Goal: Transaction & Acquisition: Purchase product/service

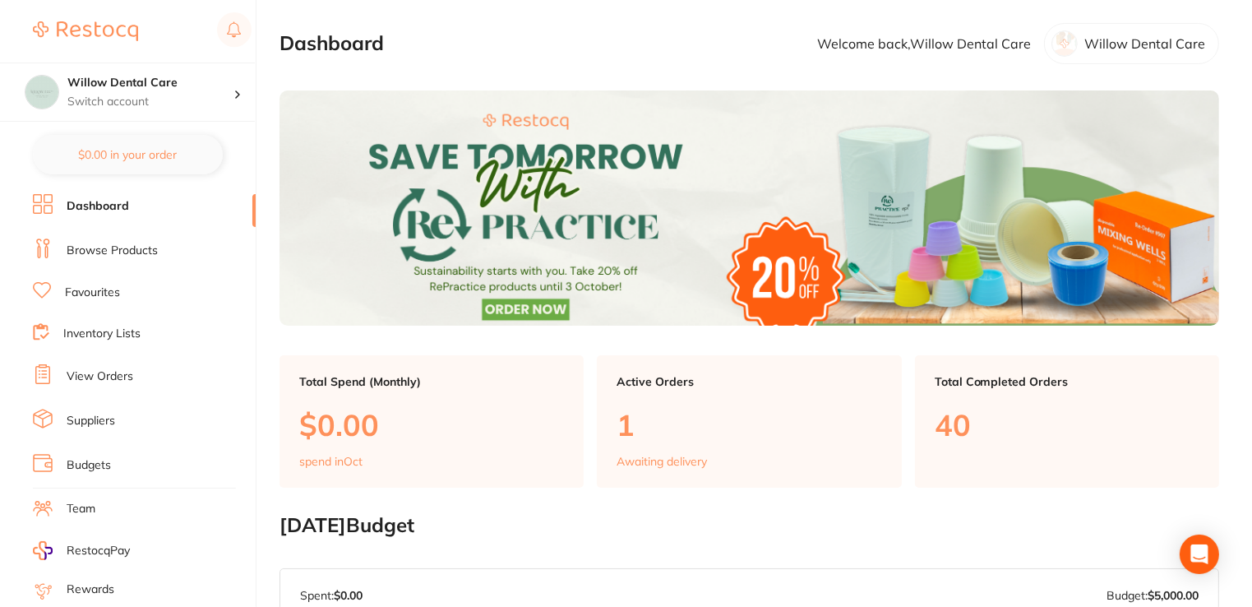
click at [127, 250] on link "Browse Products" at bounding box center [112, 251] width 91 height 16
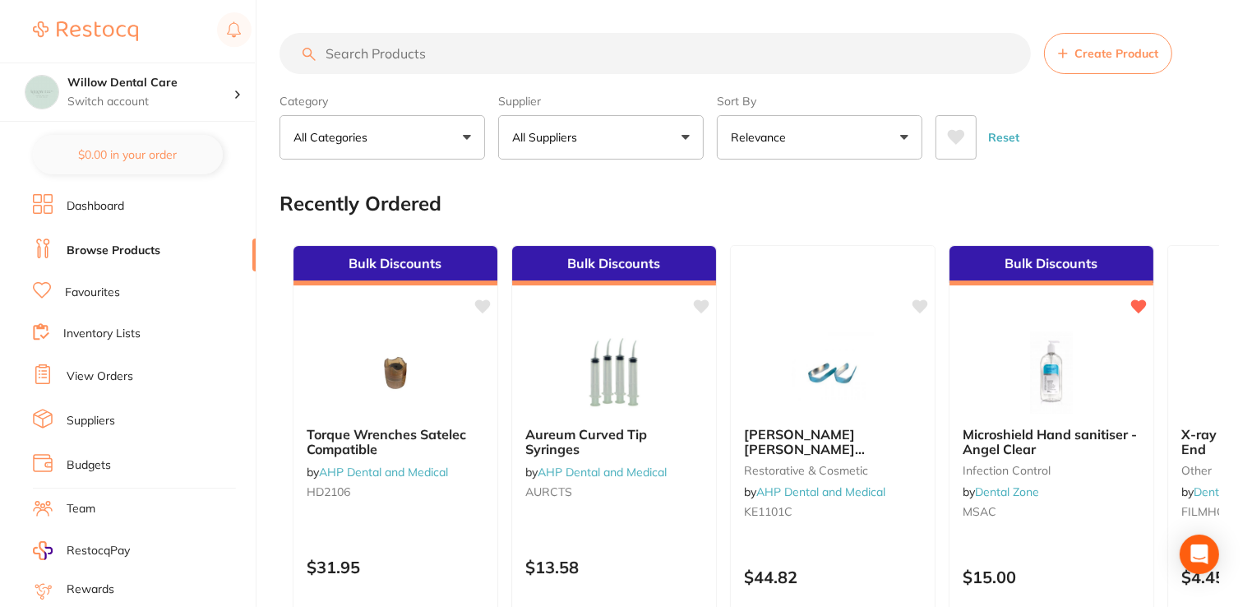
click at [463, 49] on input "search" at bounding box center [656, 53] width 752 height 41
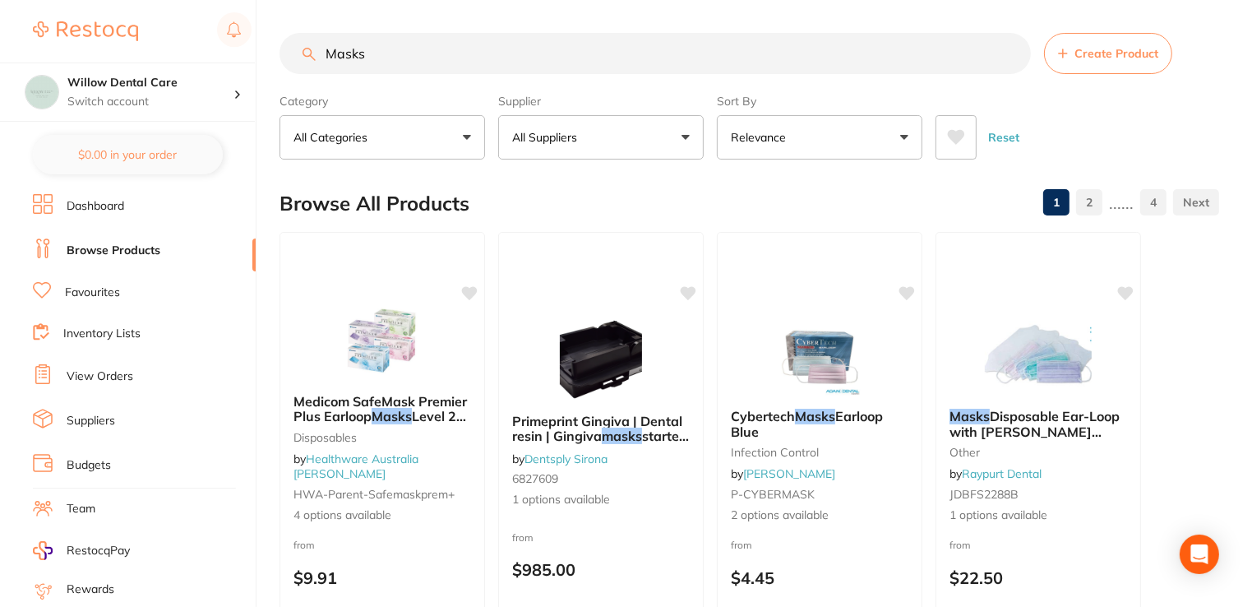
click at [421, 55] on input "Masks" at bounding box center [656, 53] width 752 height 41
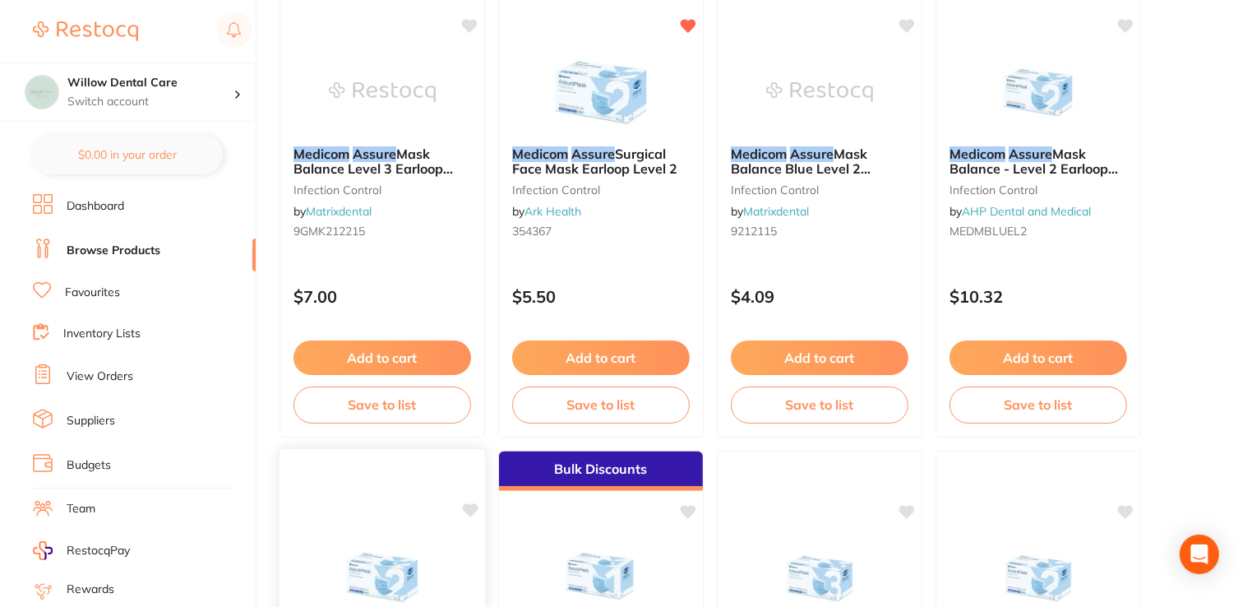
scroll to position [740, 0]
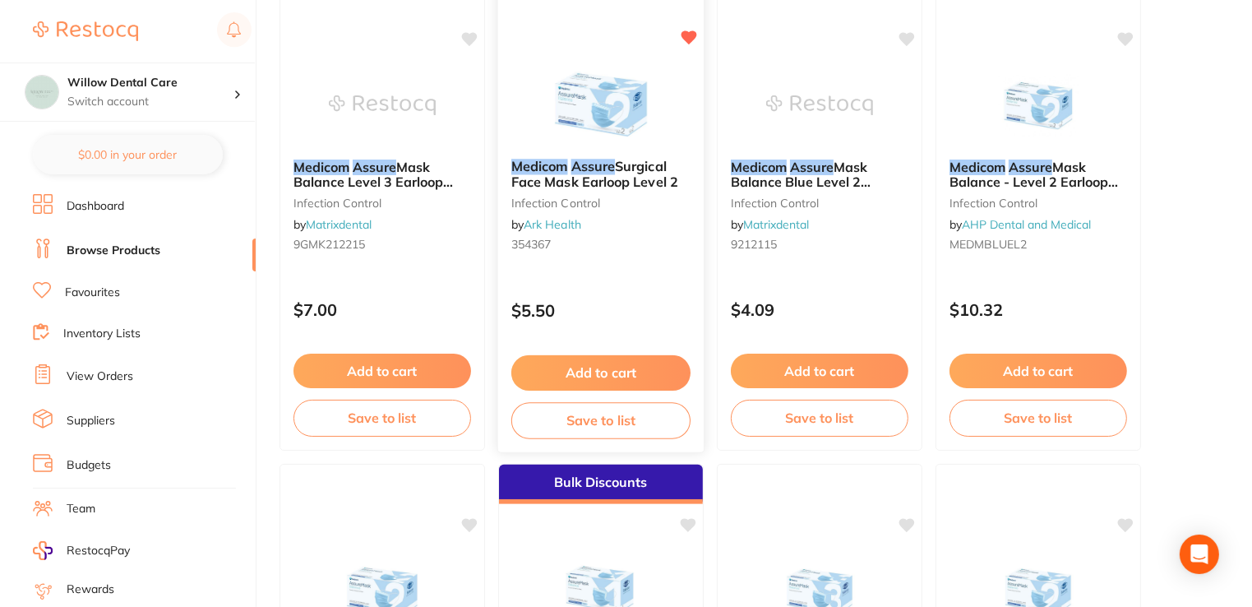
type input "Medicom Assure"
click at [616, 172] on span "Surgical Face Mask Earloop Level 2" at bounding box center [594, 174] width 167 height 32
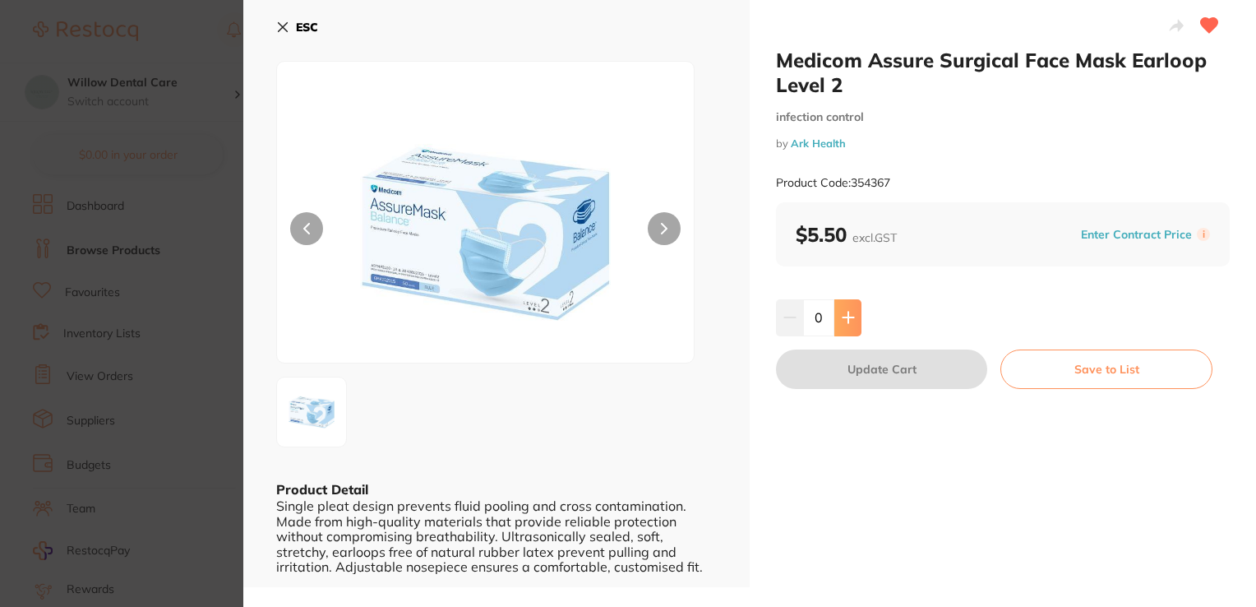
click at [842, 318] on icon at bounding box center [848, 317] width 13 height 13
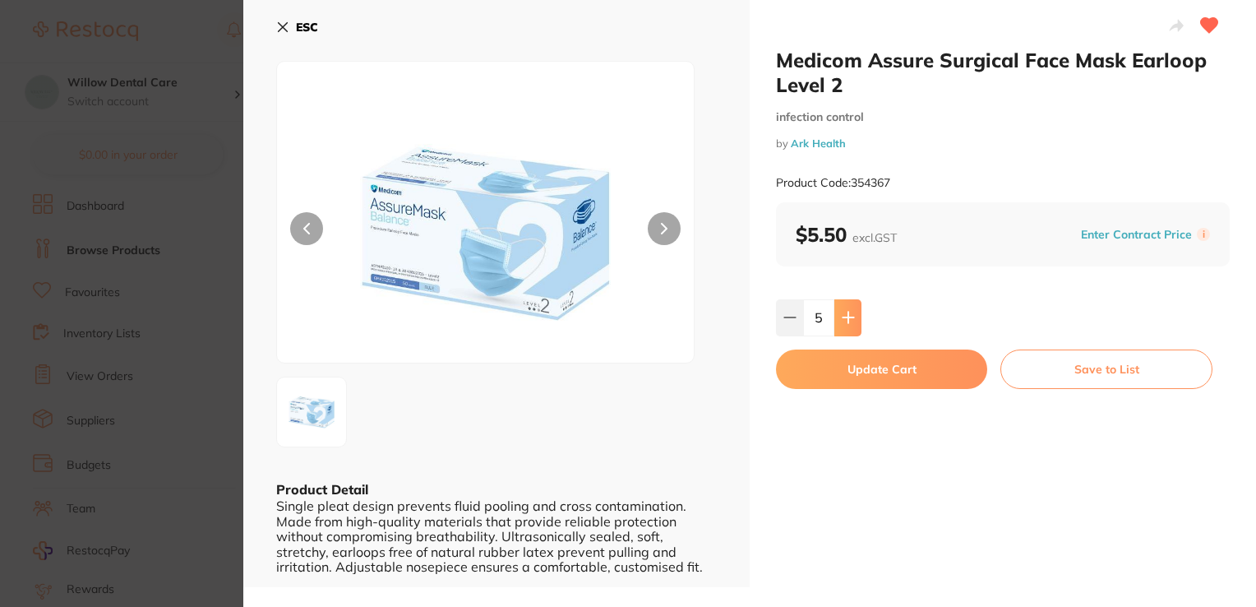
click at [848, 315] on icon at bounding box center [848, 317] width 13 height 13
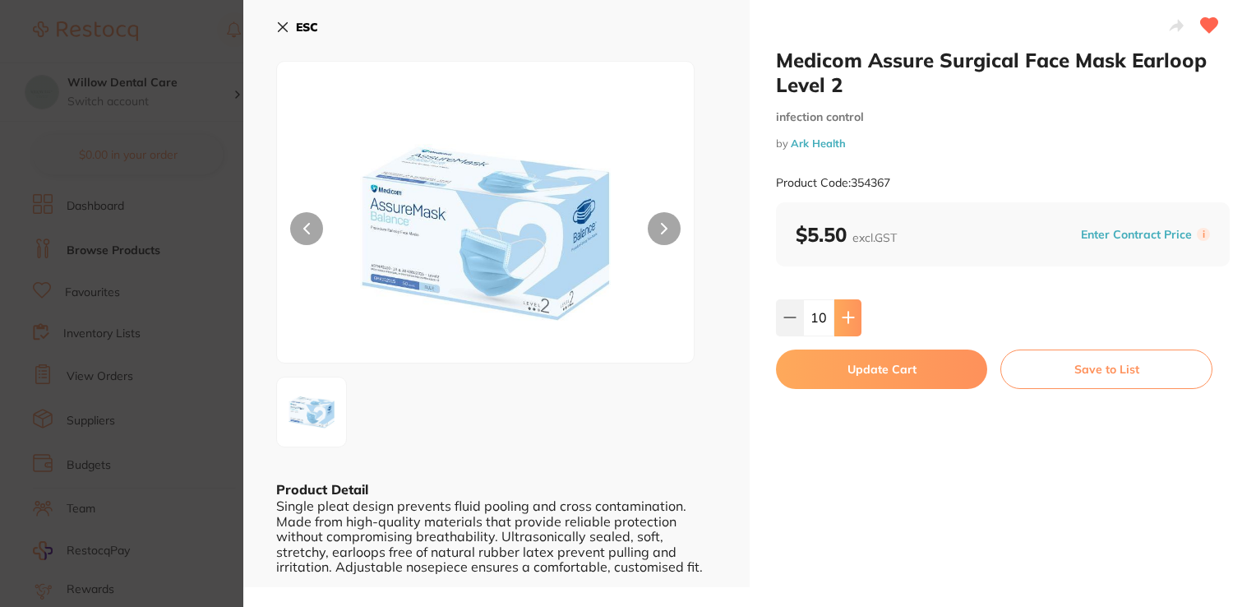
click at [848, 315] on icon at bounding box center [848, 317] width 13 height 13
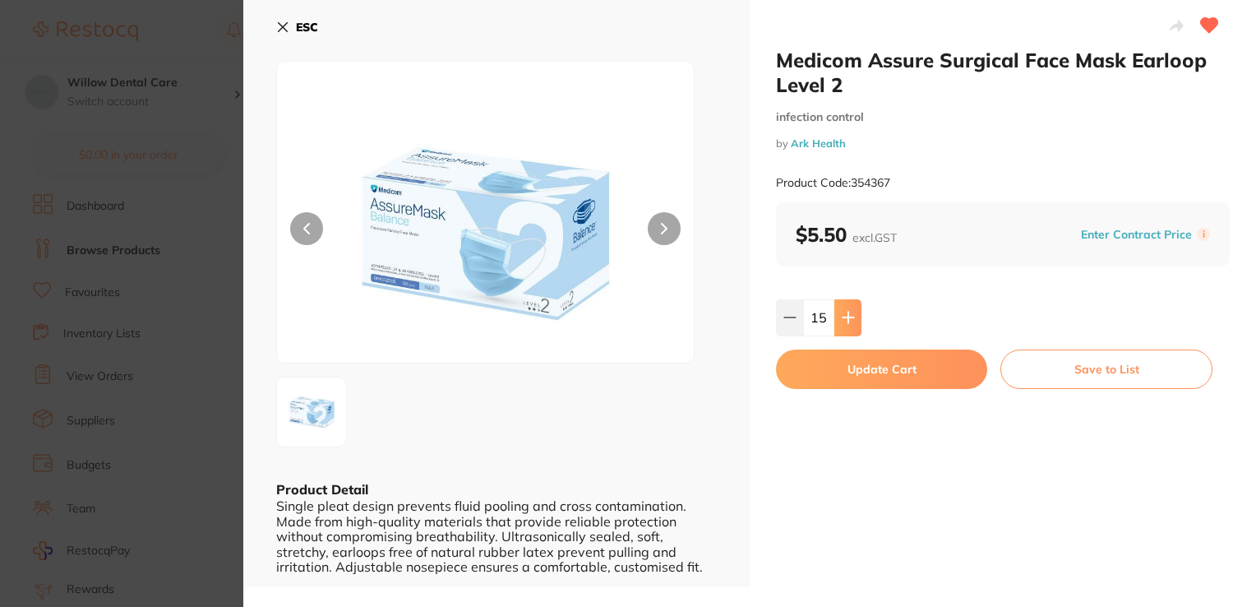
click at [848, 315] on icon at bounding box center [848, 317] width 13 height 13
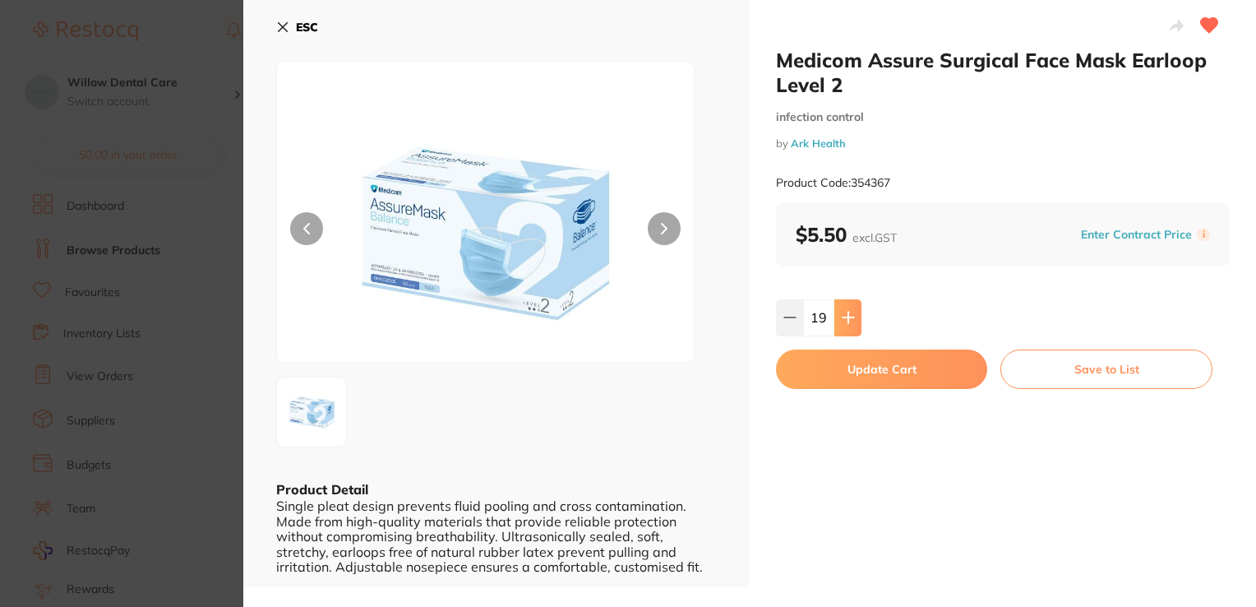
type input "20"
click at [854, 377] on button "Update Cart" at bounding box center [881, 368] width 211 height 39
checkbox input "false"
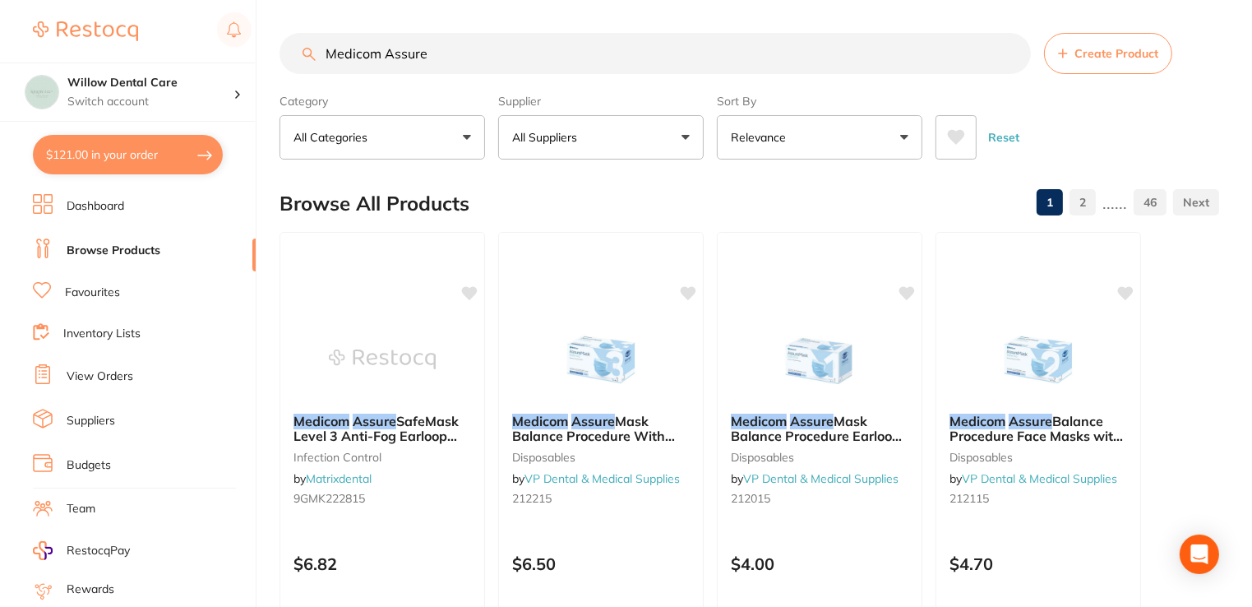
click at [479, 55] on input "Medicom Assure" at bounding box center [656, 53] width 752 height 41
type input "M"
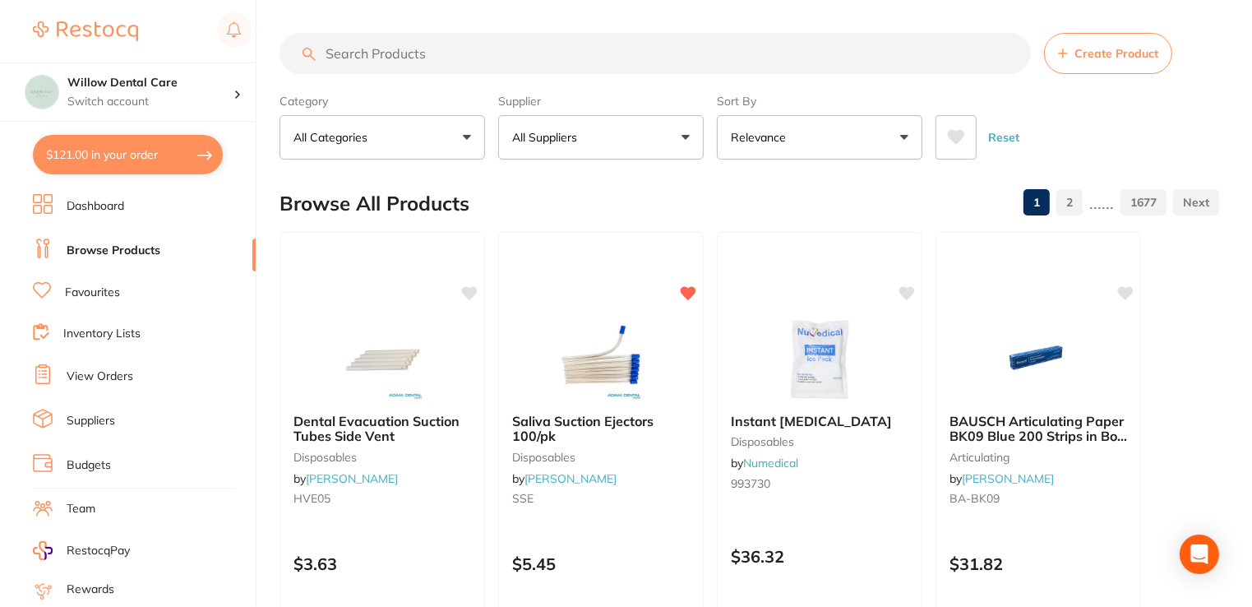
click at [634, 140] on button "All Suppliers" at bounding box center [601, 137] width 206 height 44
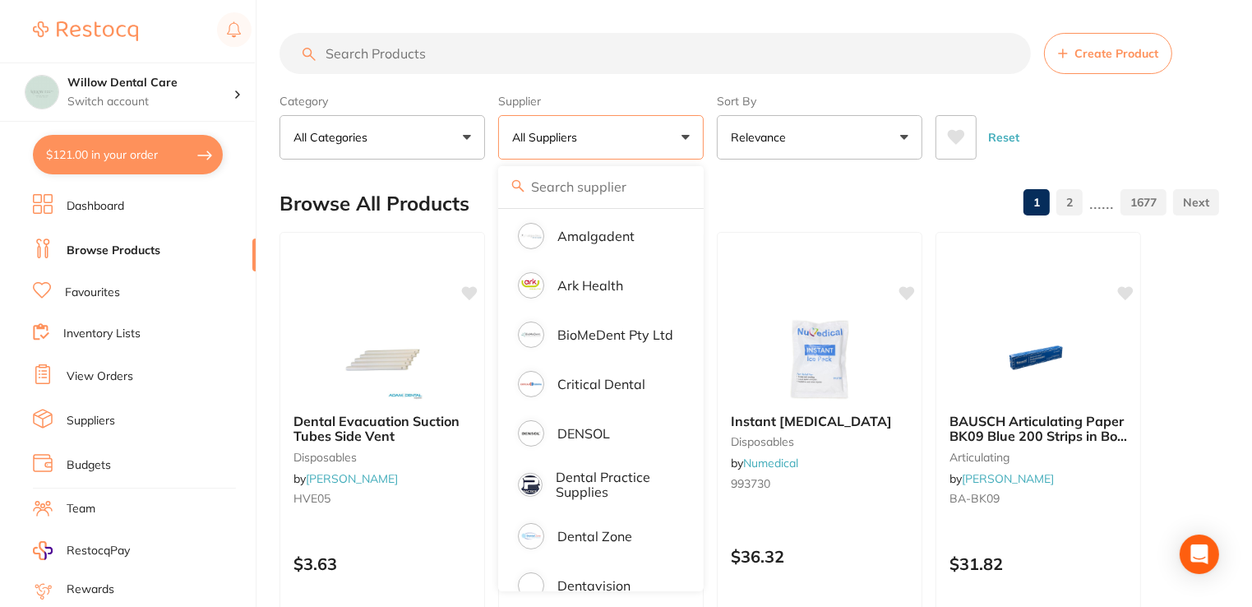
scroll to position [247, 0]
click at [589, 285] on p "Ark Health" at bounding box center [591, 283] width 66 height 15
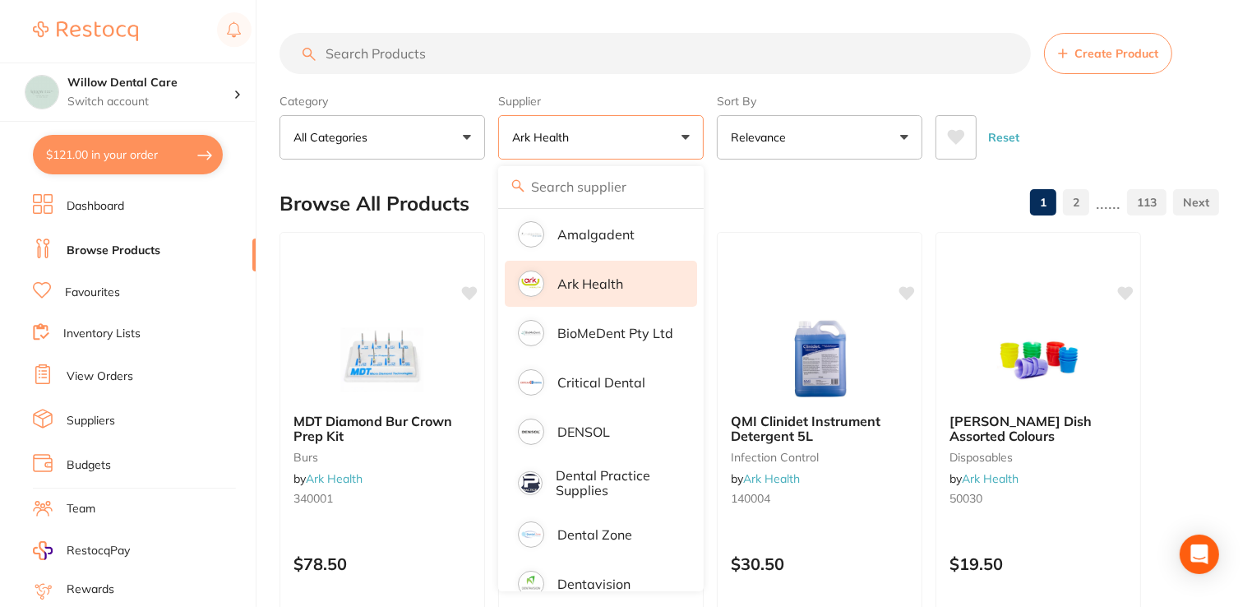
click at [826, 201] on div "Browse All Products 1 2 ...... 113" at bounding box center [750, 203] width 940 height 55
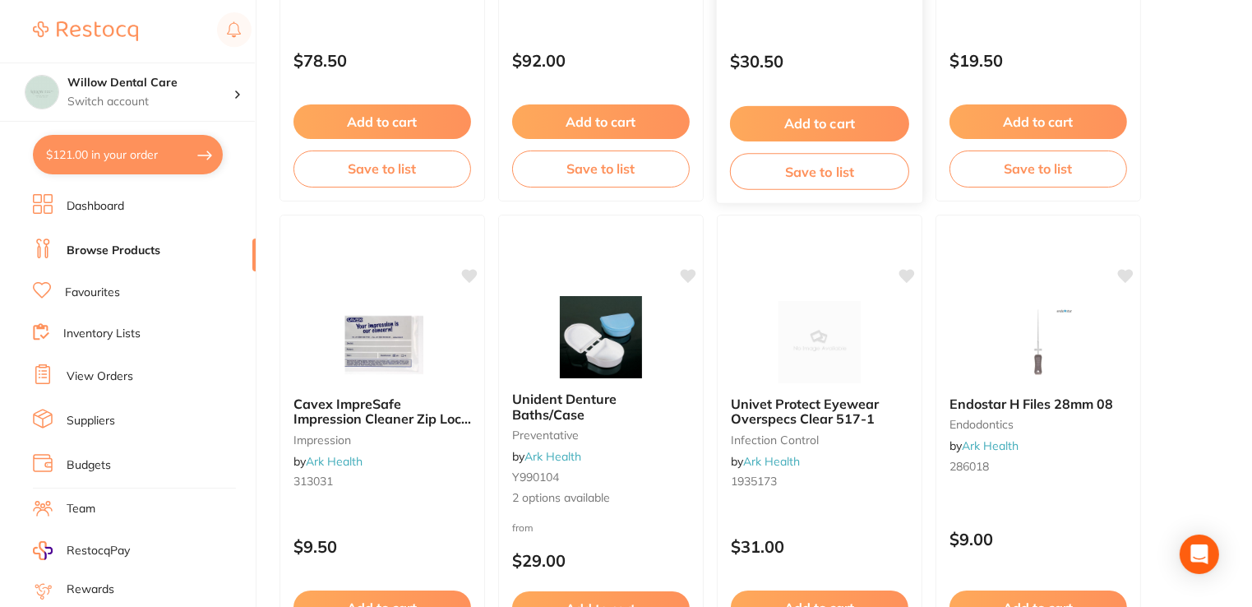
scroll to position [576, 0]
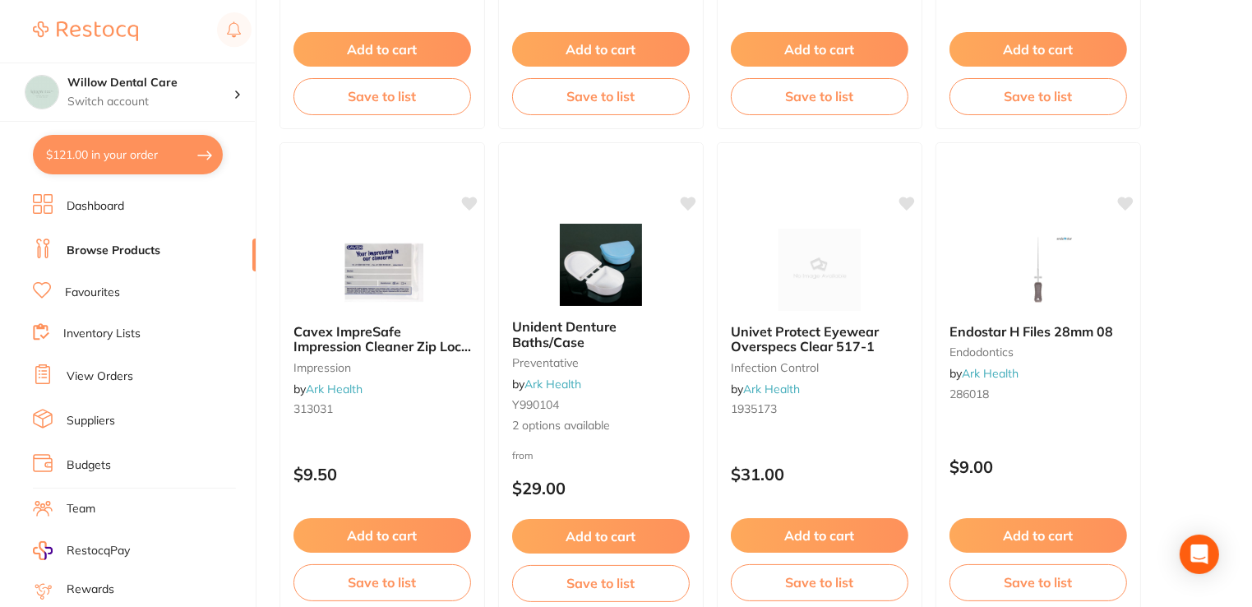
click at [118, 146] on button "$121.00 in your order" at bounding box center [128, 154] width 190 height 39
checkbox input "true"
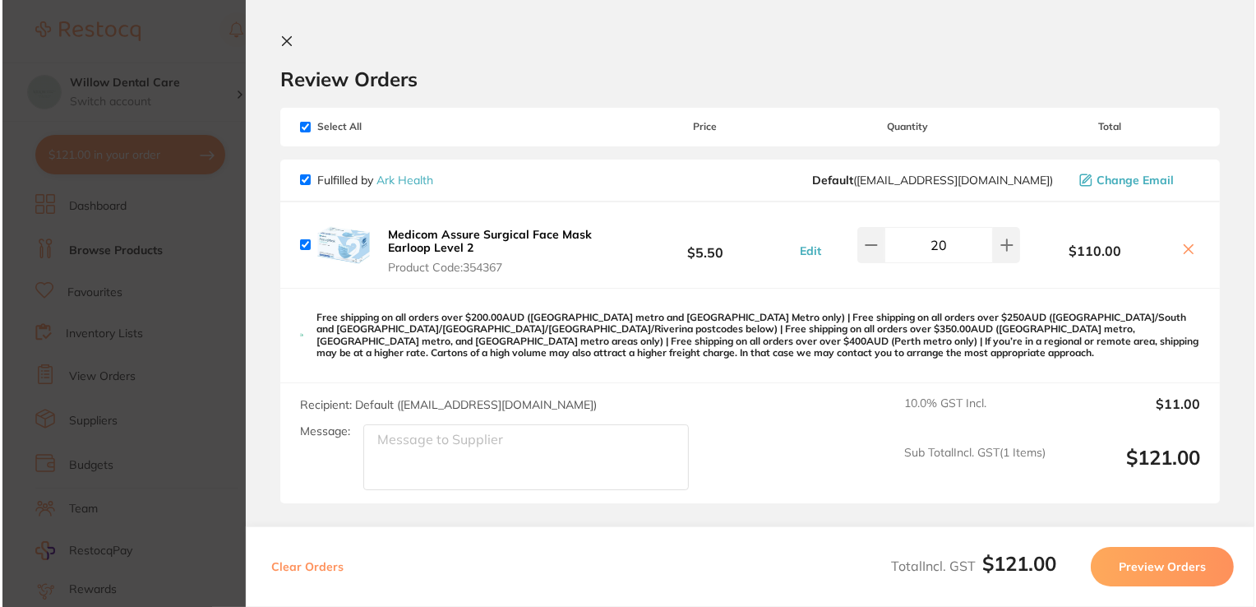
scroll to position [0, 0]
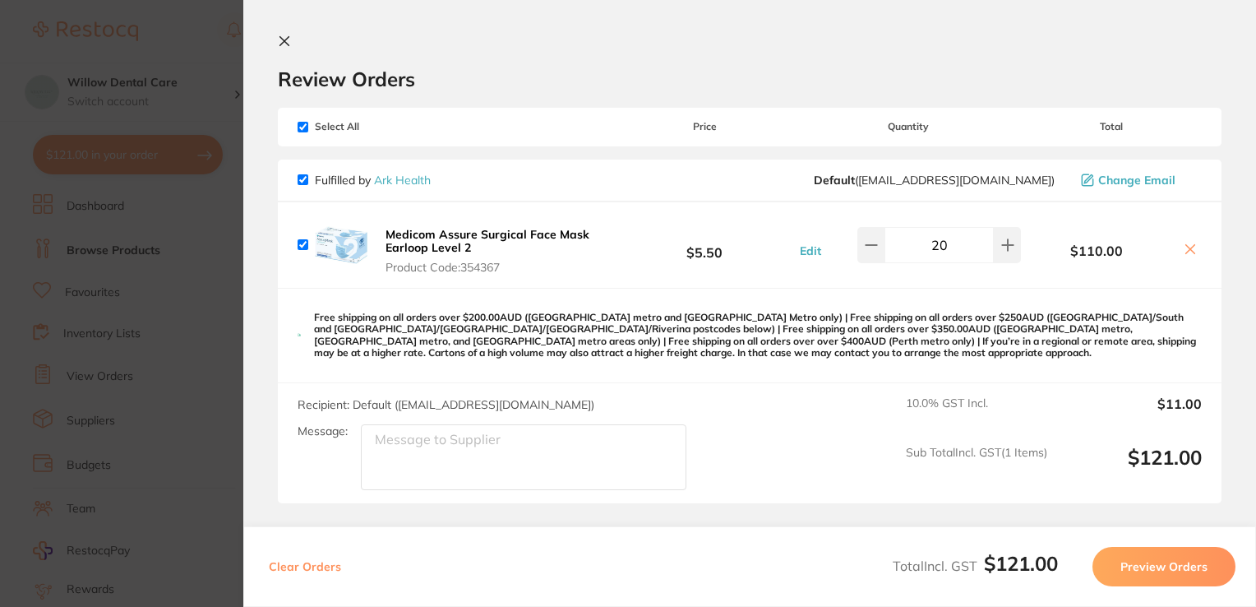
click at [286, 40] on icon at bounding box center [284, 41] width 13 height 13
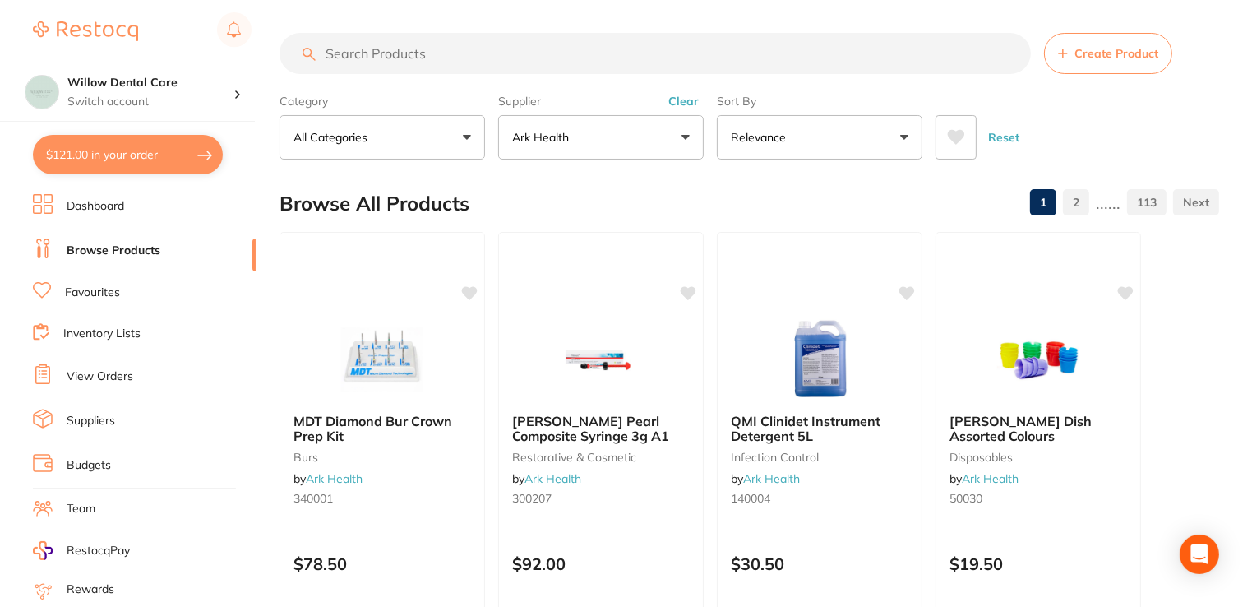
click at [481, 58] on input "search" at bounding box center [656, 53] width 752 height 41
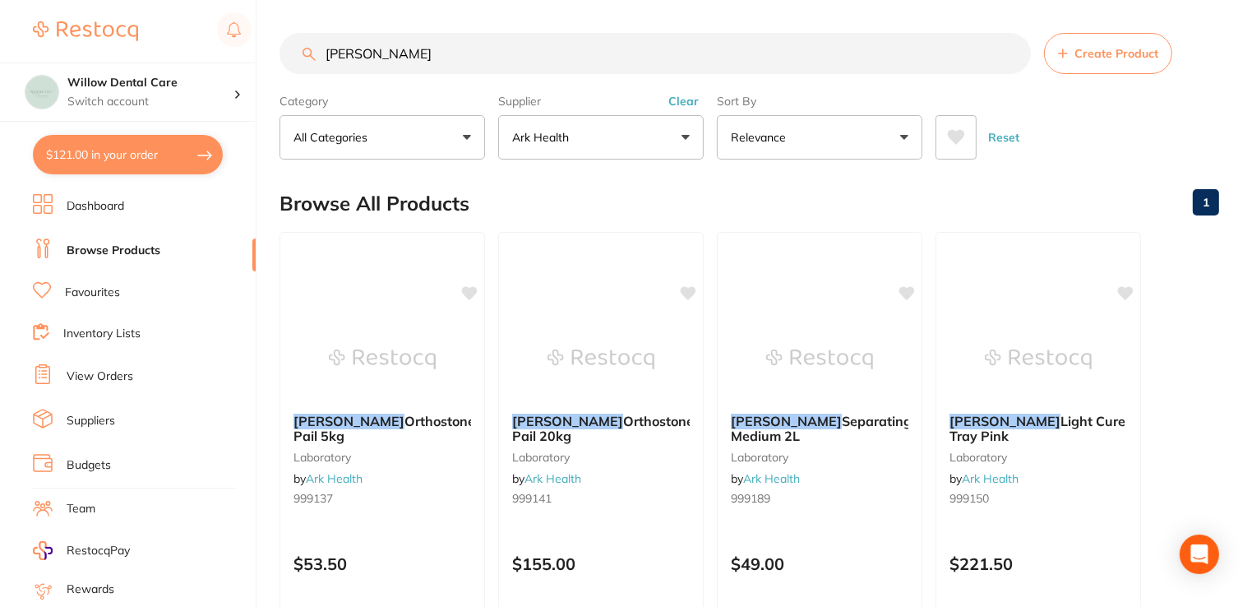
click at [479, 35] on input "[PERSON_NAME]" at bounding box center [656, 53] width 752 height 41
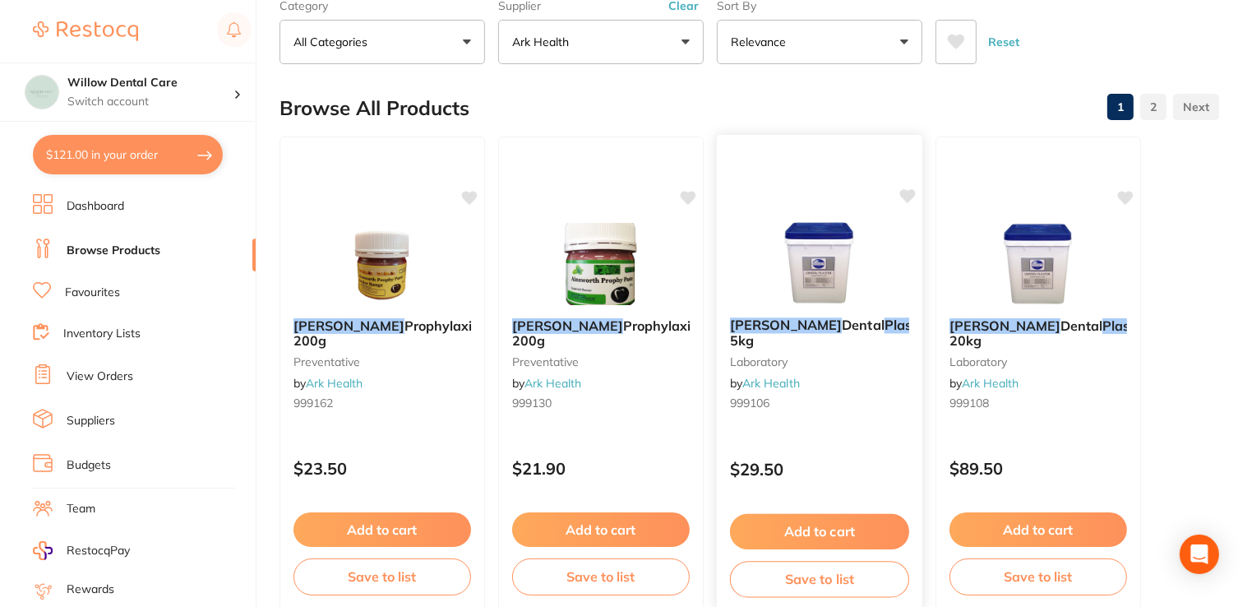
scroll to position [247, 0]
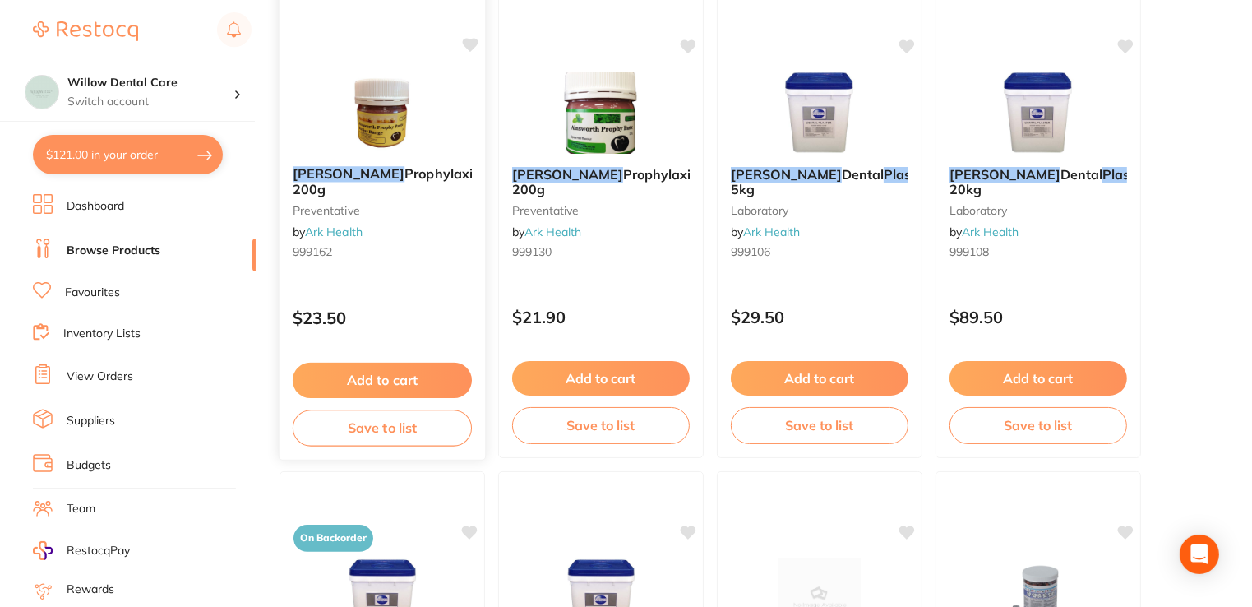
type input "[PERSON_NAME] Paste"
click at [367, 374] on button "Add to cart" at bounding box center [382, 380] width 179 height 35
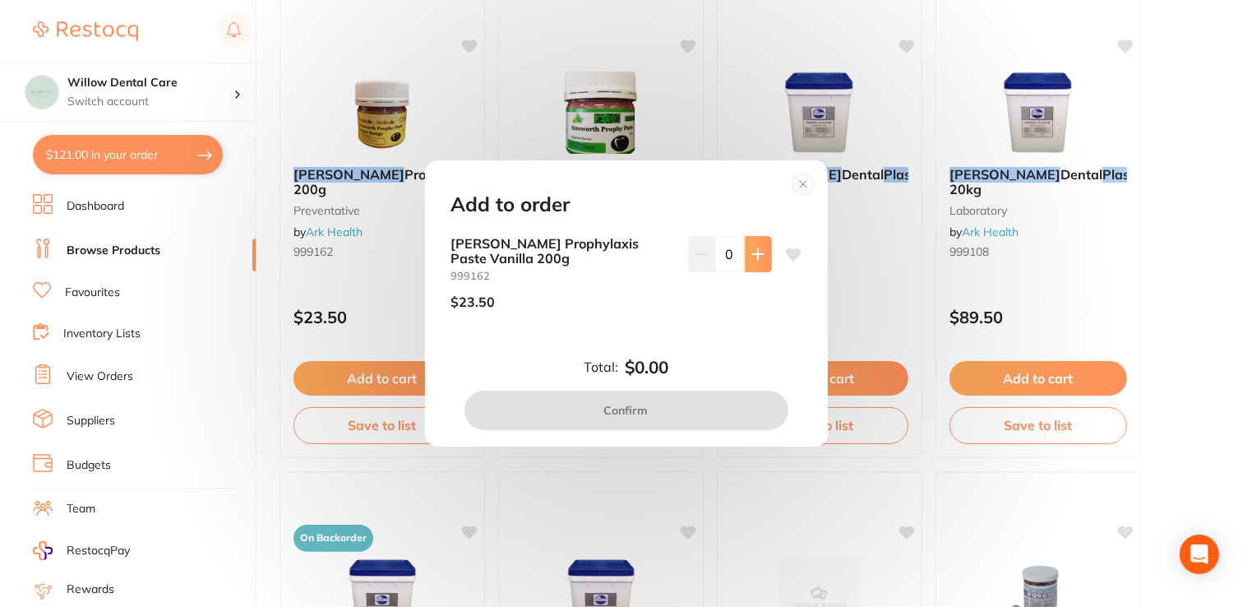
click at [757, 250] on icon at bounding box center [758, 254] width 13 height 13
type input "1"
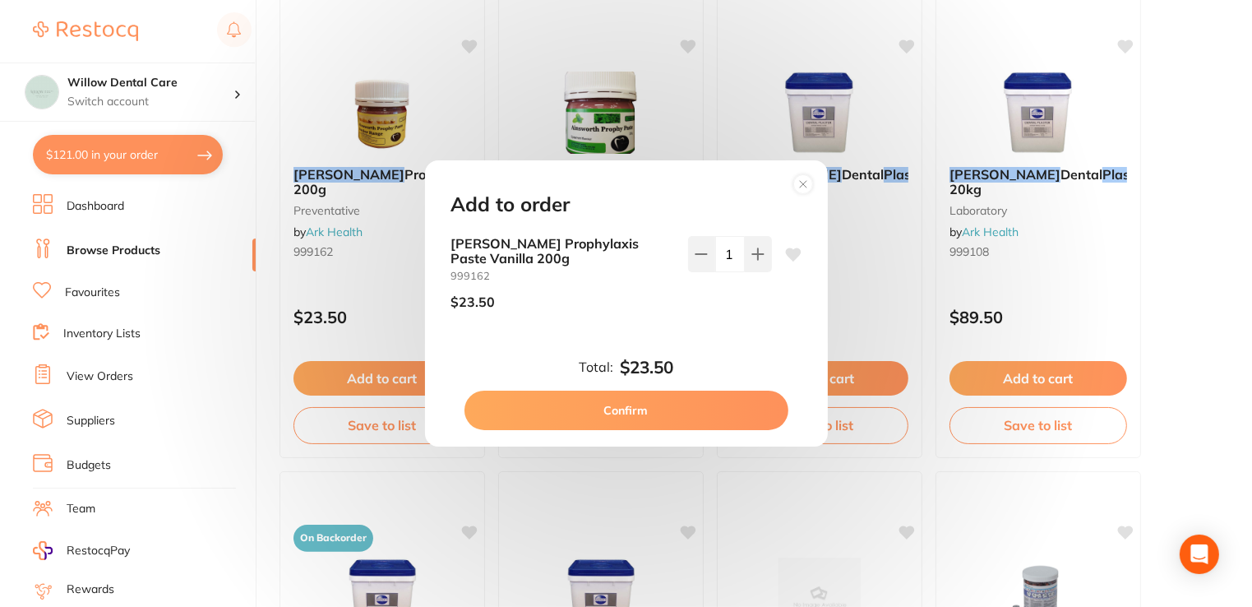
click at [622, 415] on button "Confirm" at bounding box center [627, 410] width 324 height 39
checkbox input "false"
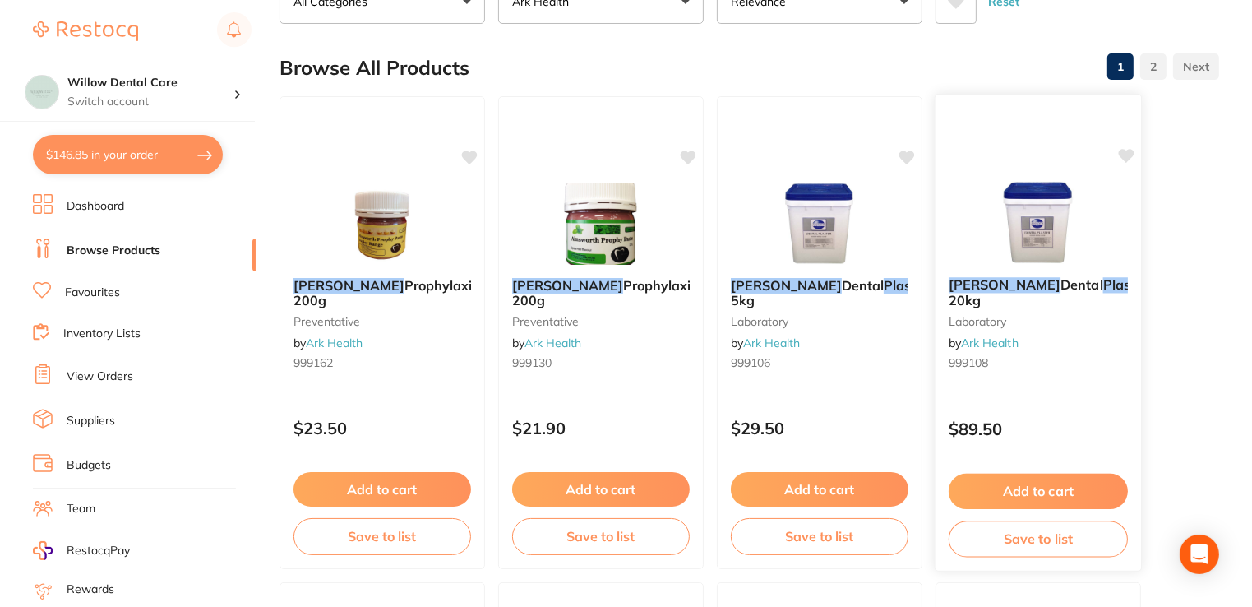
scroll to position [0, 0]
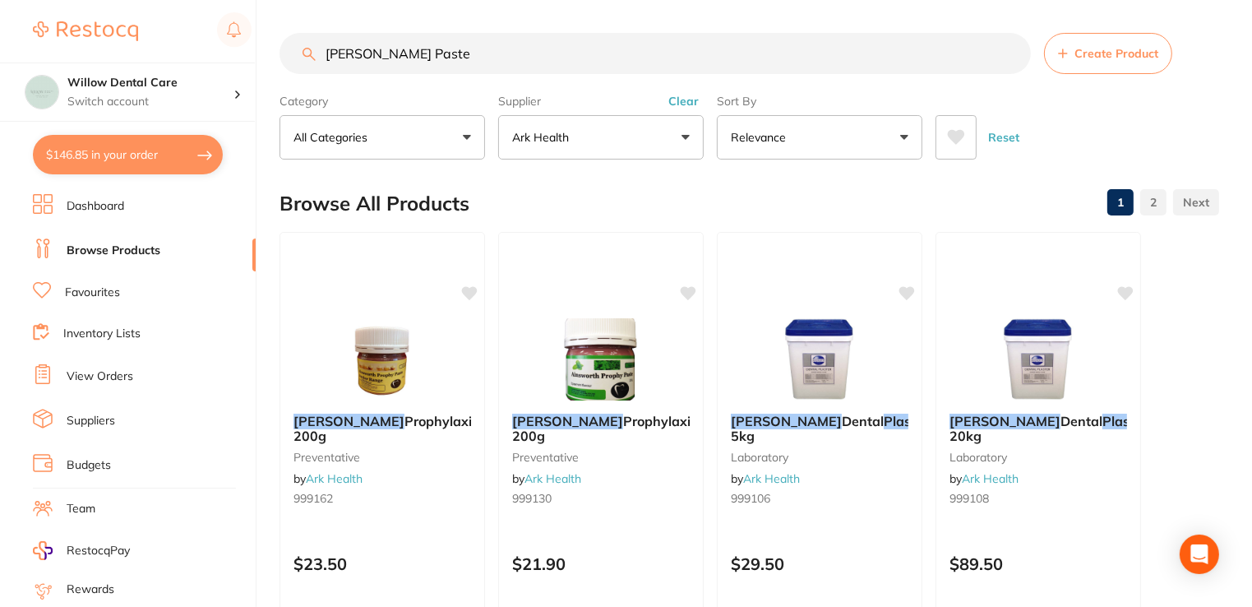
click at [517, 62] on input "[PERSON_NAME] Paste" at bounding box center [656, 53] width 752 height 41
drag, startPoint x: 533, startPoint y: 58, endPoint x: 307, endPoint y: 48, distance: 226.3
click at [307, 48] on div "[PERSON_NAME] Paste Create Product" at bounding box center [750, 53] width 940 height 41
type input "Gowns"
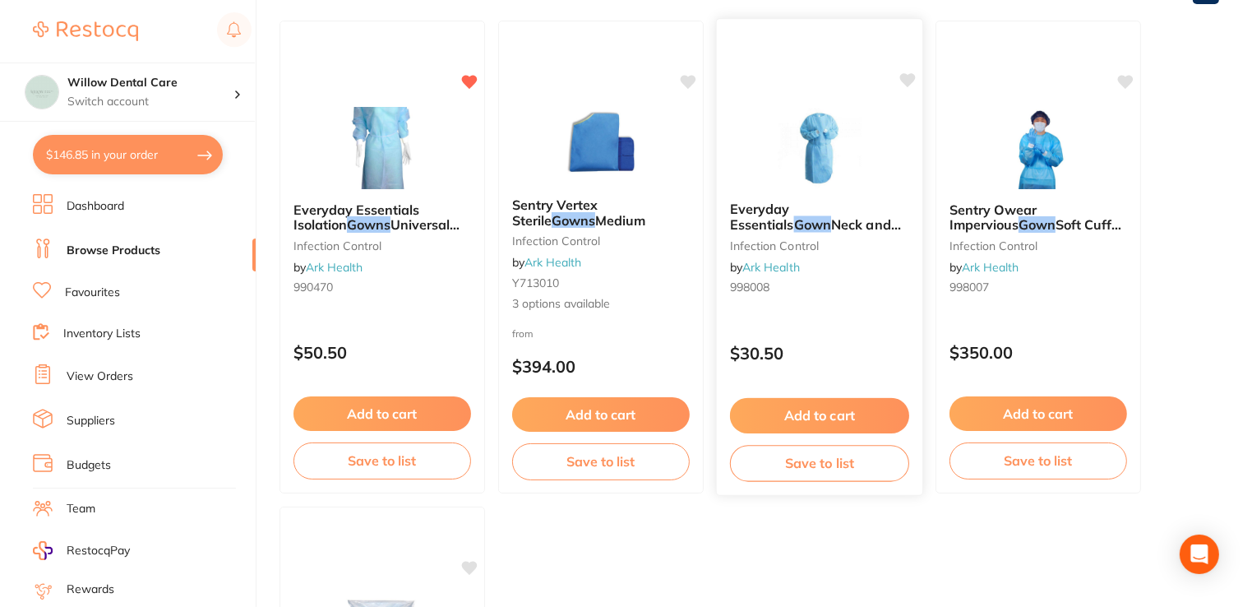
scroll to position [247, 0]
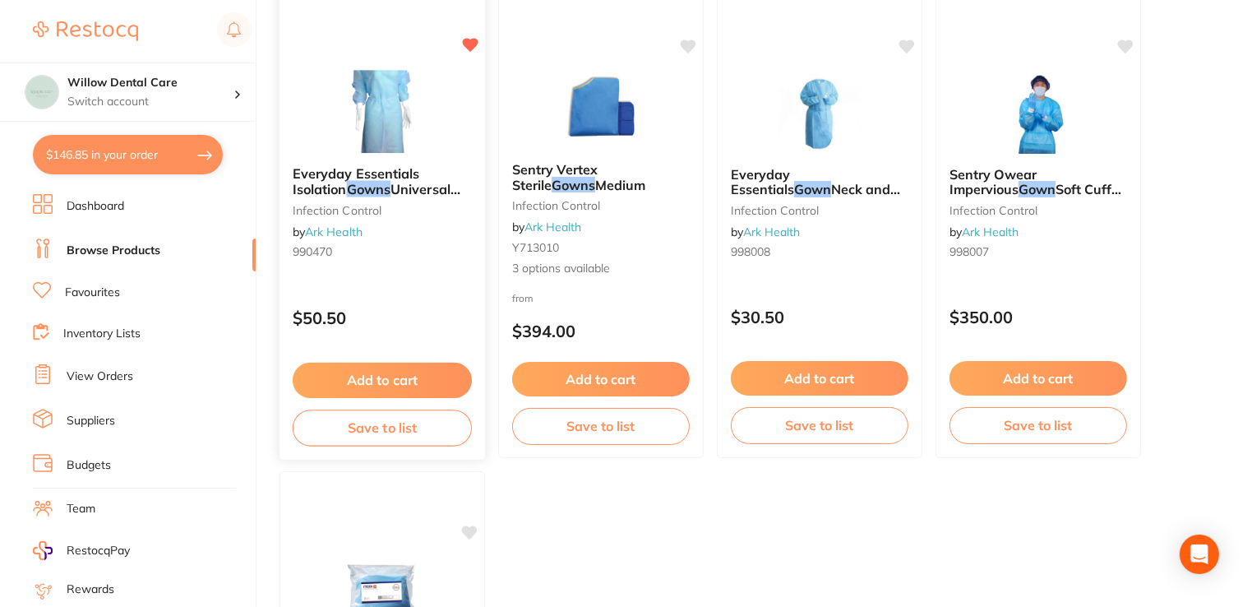
click at [385, 377] on button "Add to cart" at bounding box center [382, 380] width 179 height 35
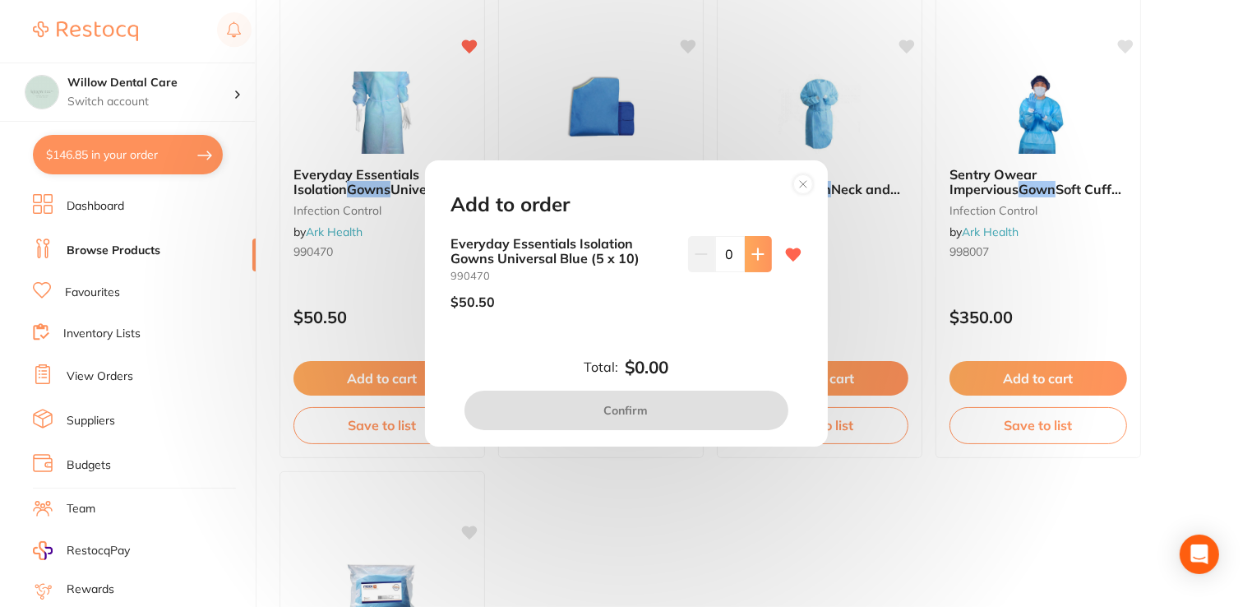
click at [753, 261] on button at bounding box center [758, 254] width 27 height 36
type input "1"
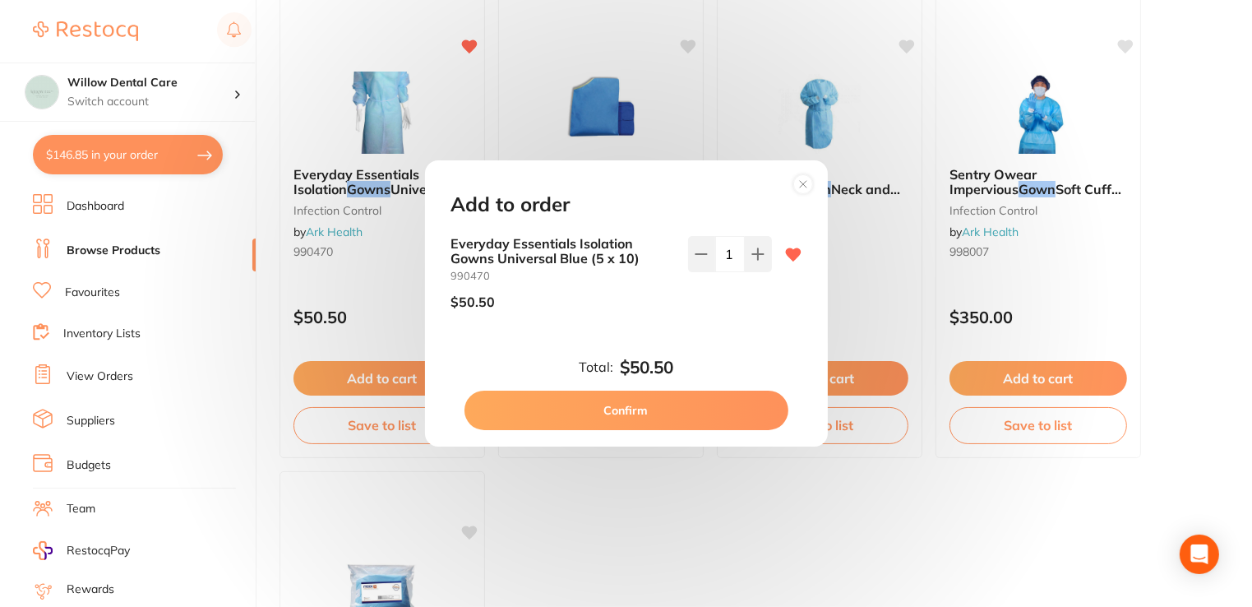
click at [635, 416] on button "Confirm" at bounding box center [627, 410] width 324 height 39
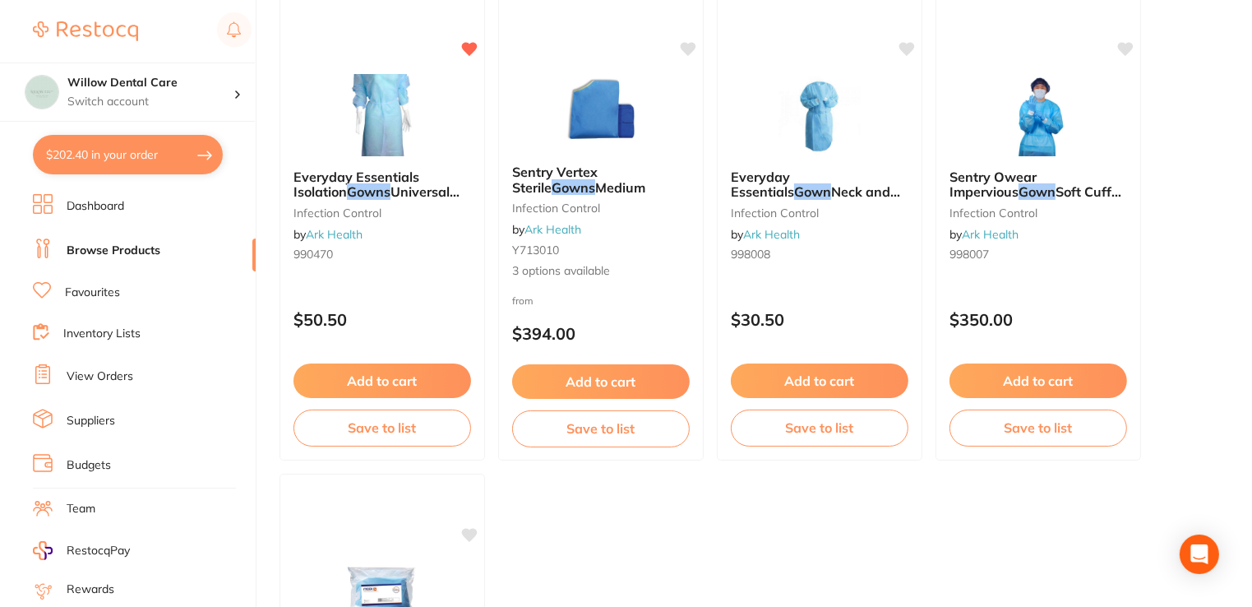
scroll to position [164, 0]
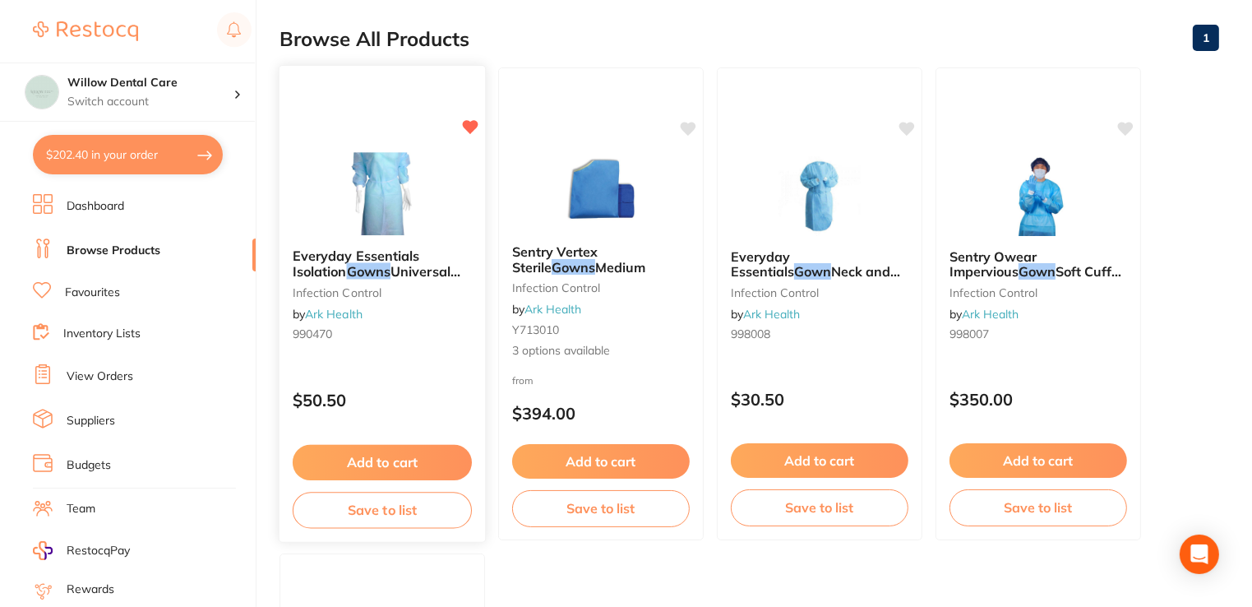
click at [411, 266] on span "Universal Blue (5 x 10)" at bounding box center [377, 279] width 168 height 32
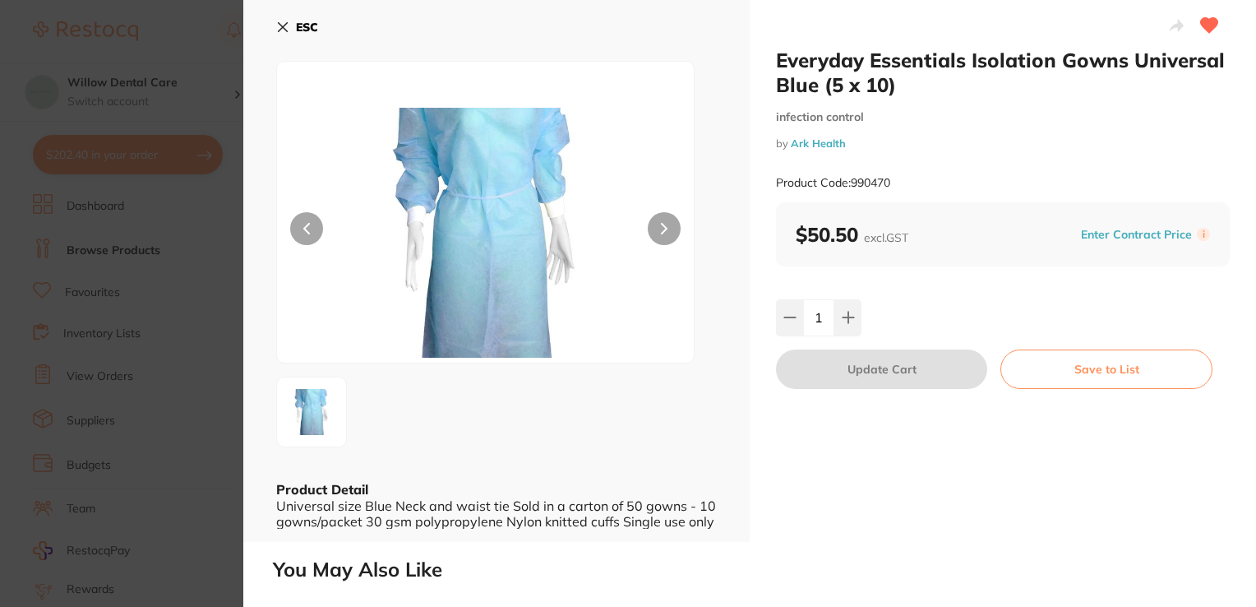
click at [282, 25] on icon at bounding box center [282, 27] width 13 height 13
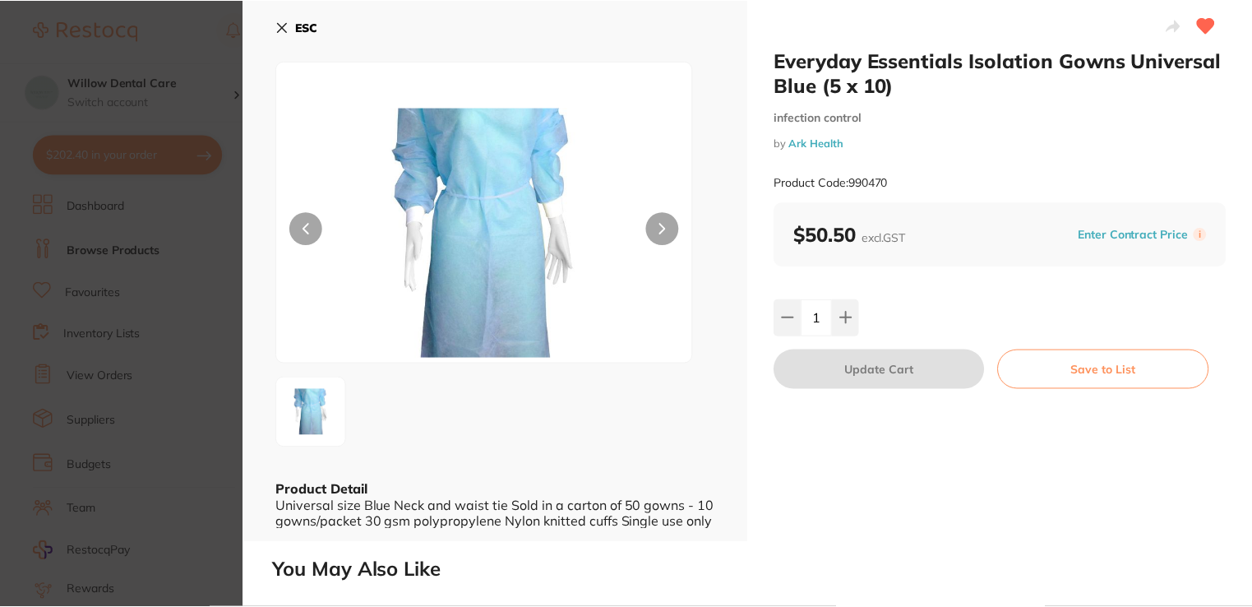
scroll to position [164, 0]
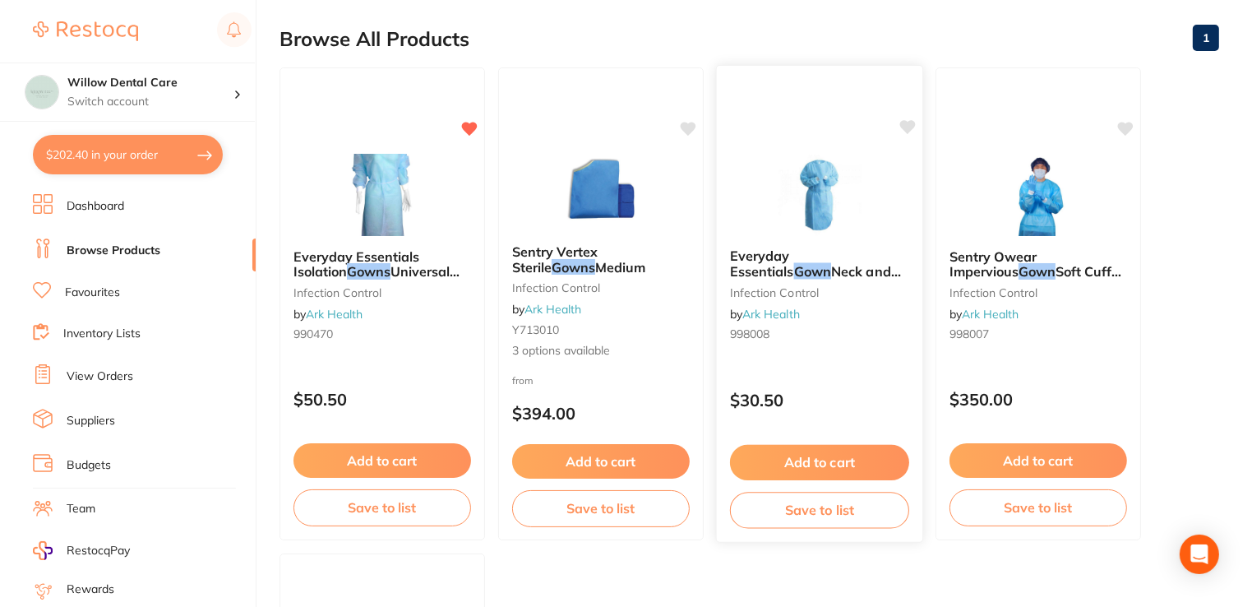
click at [814, 263] on span "Neck and Waist Tie Back L2" at bounding box center [815, 279] width 171 height 32
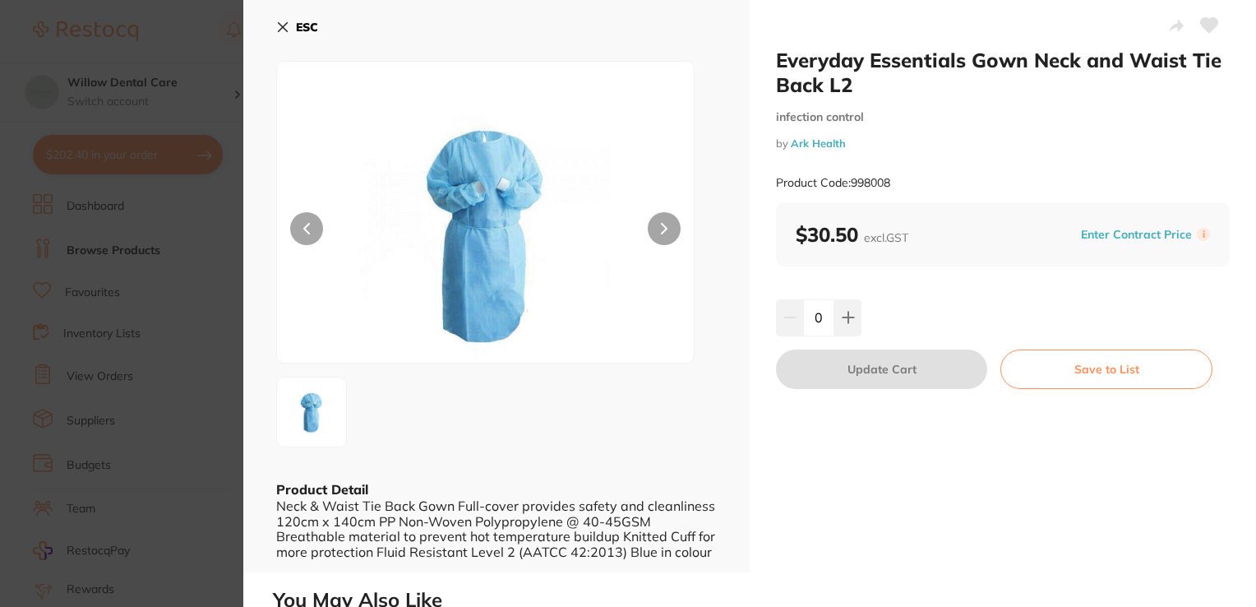
click at [280, 27] on icon at bounding box center [282, 27] width 13 height 13
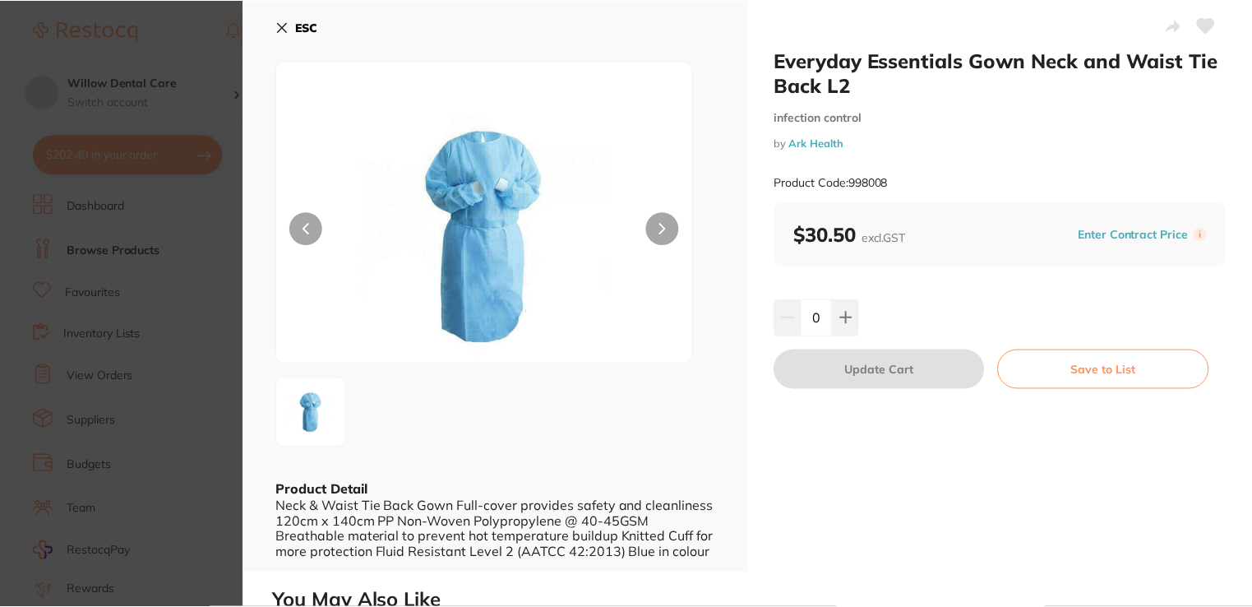
scroll to position [164, 0]
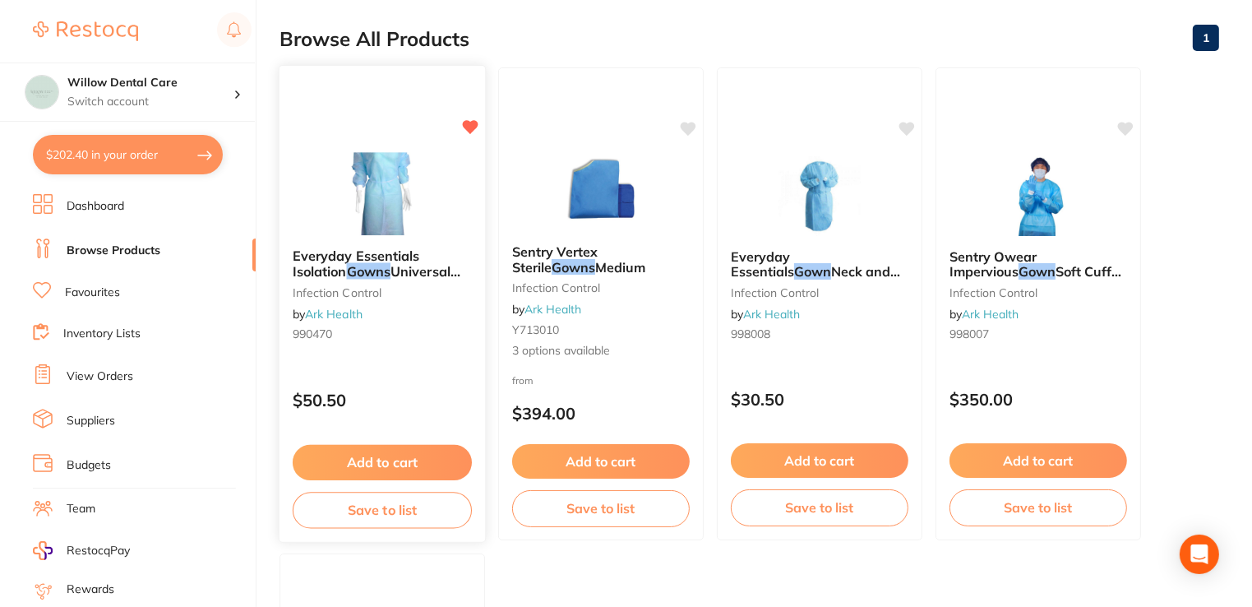
click at [414, 273] on span "Universal Blue (5 x 10)" at bounding box center [377, 279] width 168 height 32
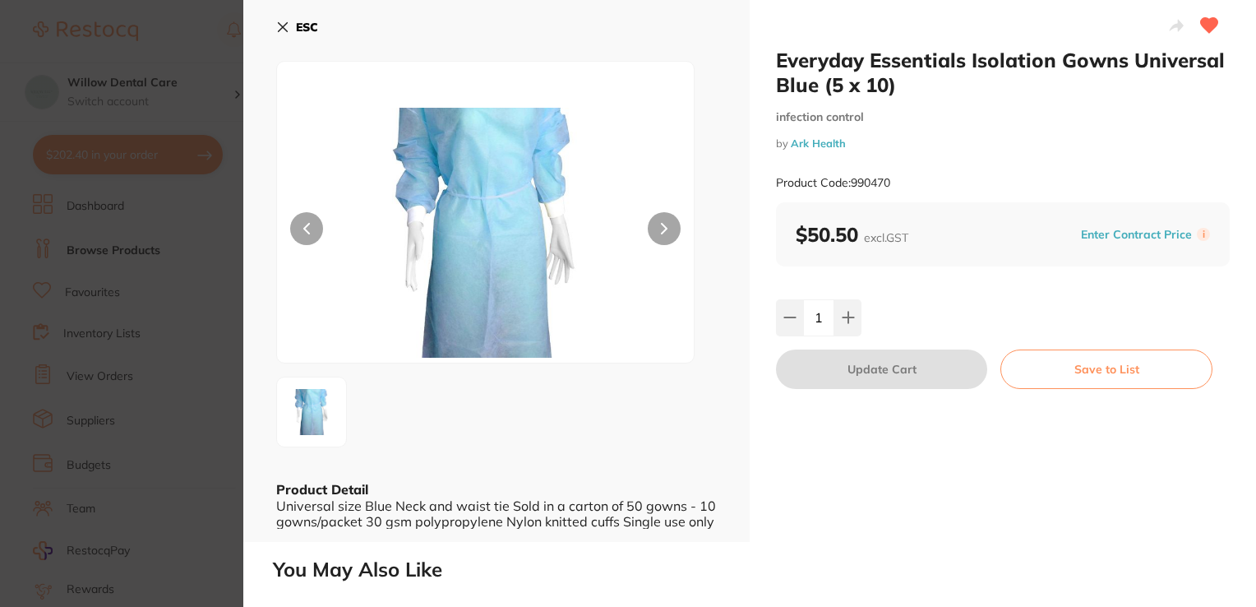
click at [280, 28] on icon at bounding box center [283, 27] width 9 height 9
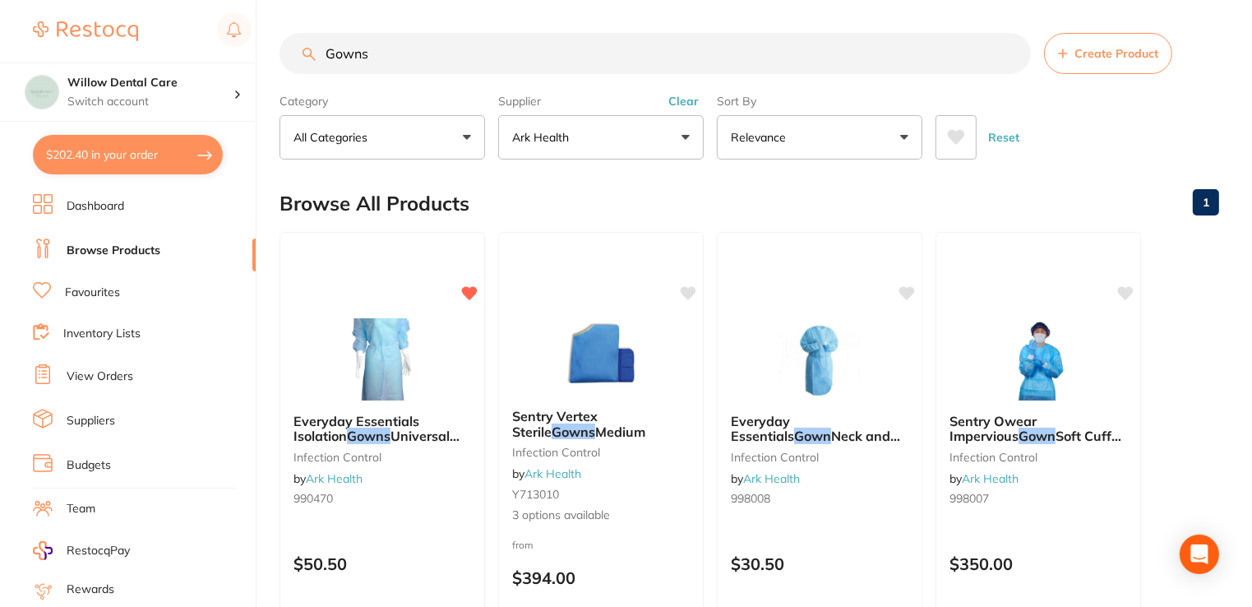
drag, startPoint x: 389, startPoint y: 54, endPoint x: 303, endPoint y: 48, distance: 86.6
click at [303, 48] on div "Gowns Create Product" at bounding box center [750, 53] width 940 height 41
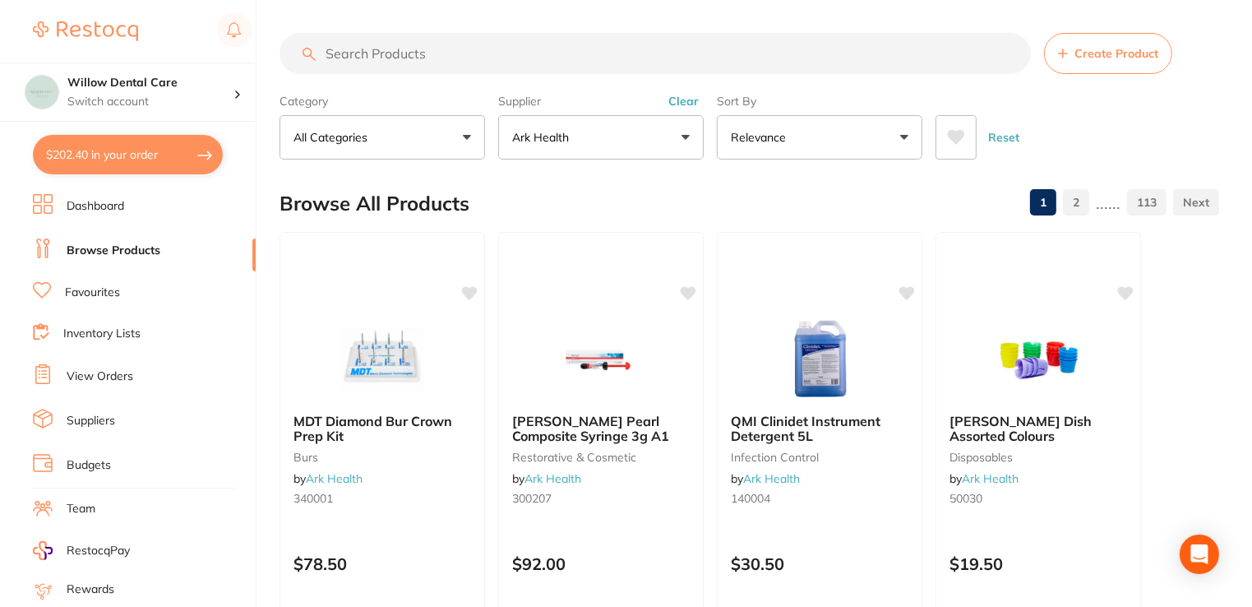
click at [477, 51] on input "search" at bounding box center [656, 53] width 752 height 41
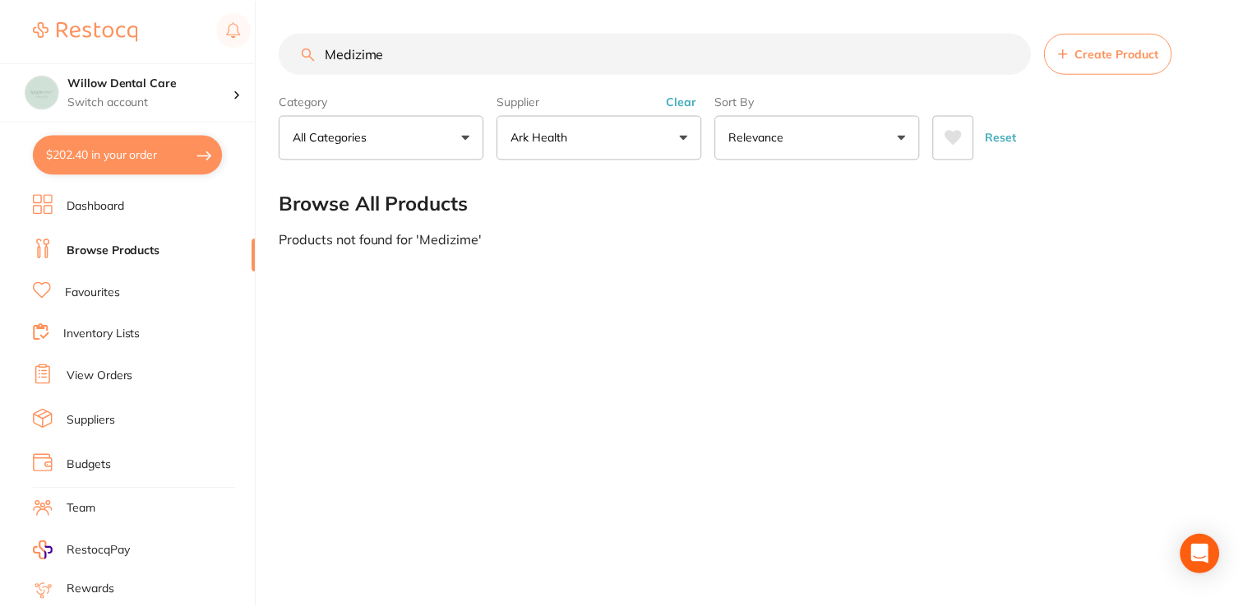
scroll to position [148, 0]
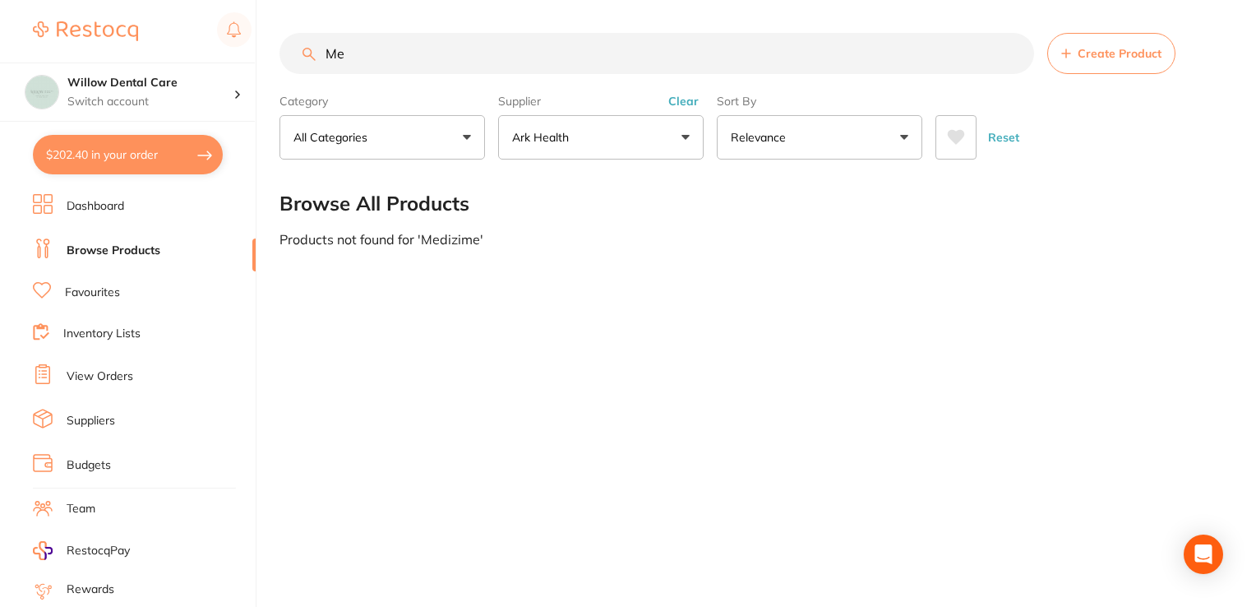
type input "M"
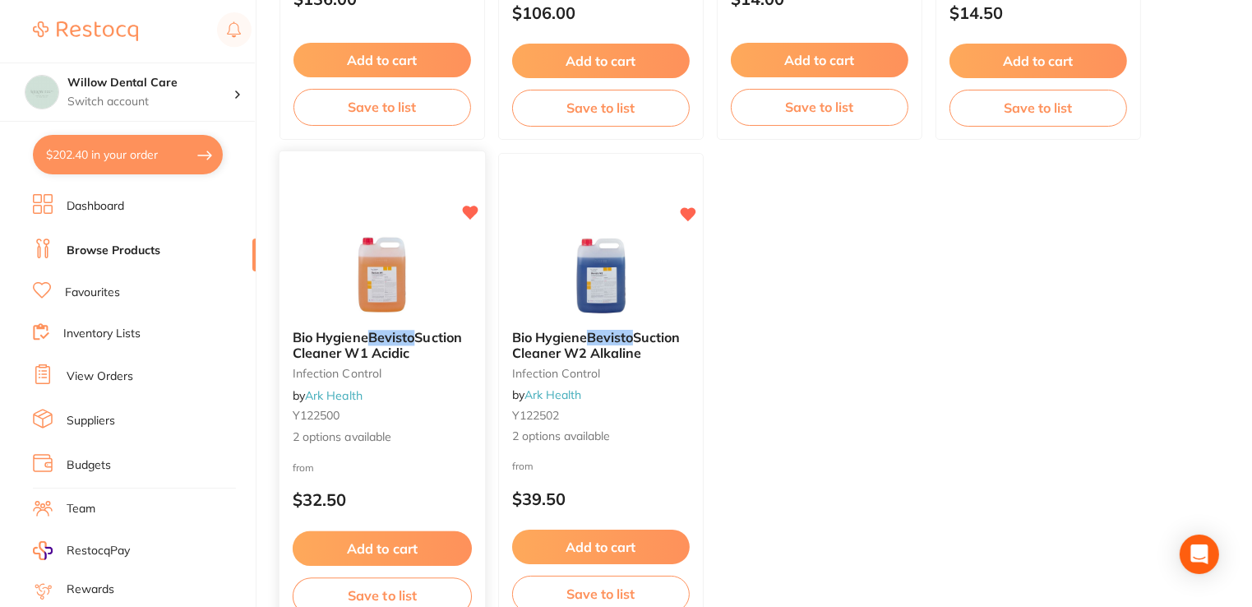
scroll to position [576, 0]
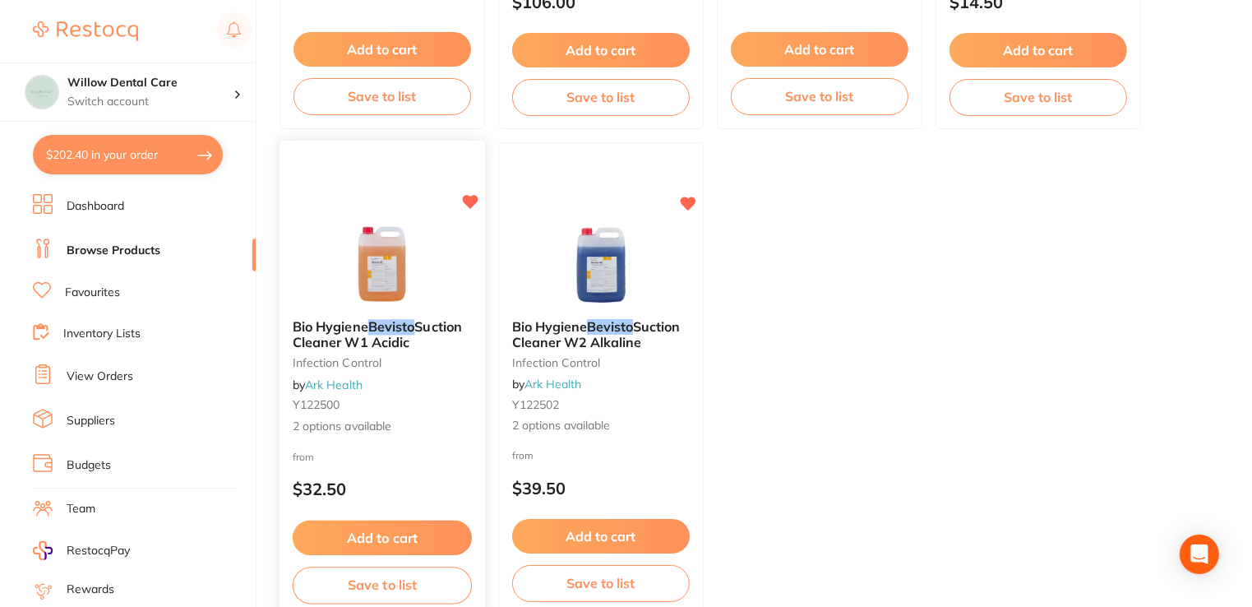
type input "Bevisto"
click at [354, 326] on span "Bio Hygiene" at bounding box center [331, 326] width 76 height 16
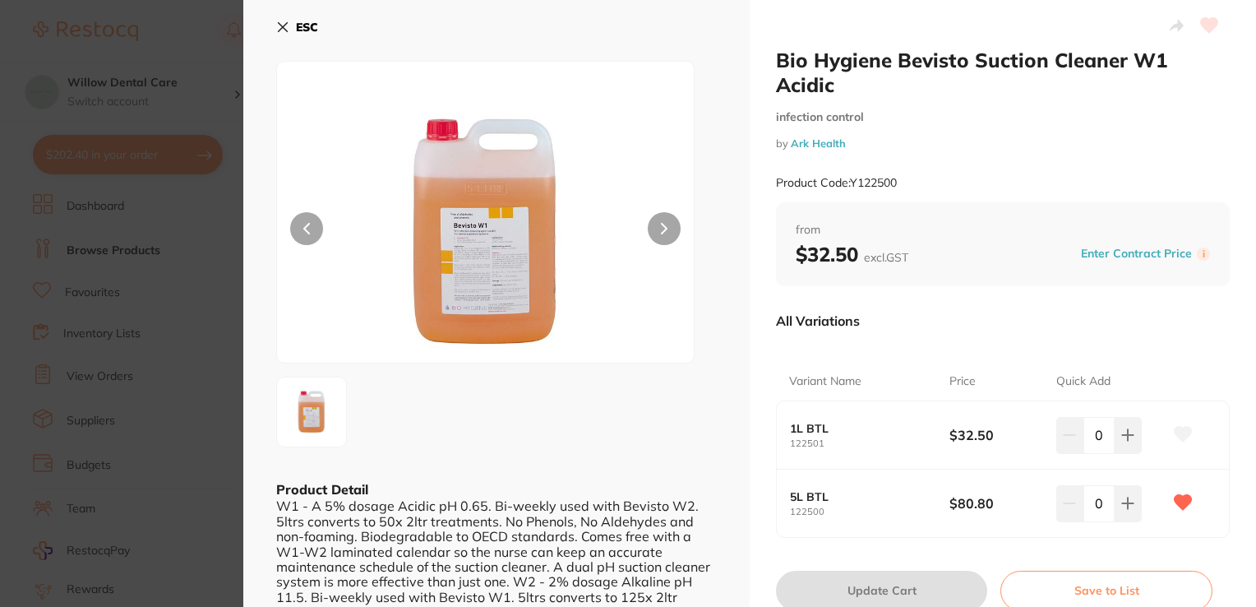
scroll to position [247, 0]
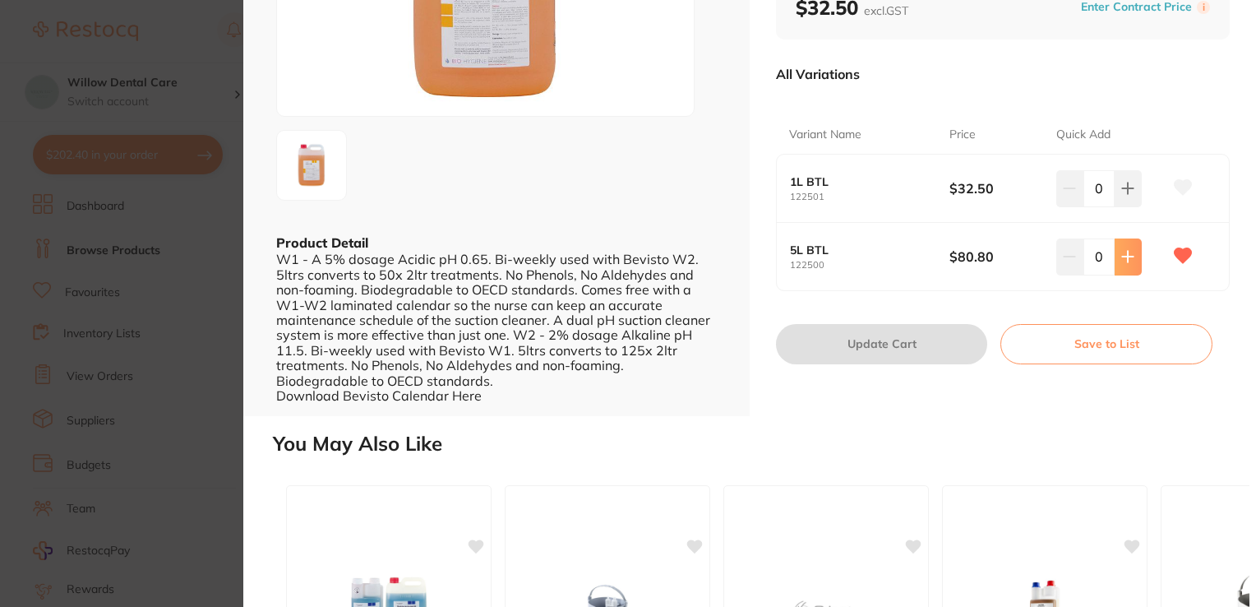
click at [1128, 240] on button at bounding box center [1128, 256] width 27 height 36
type input "1"
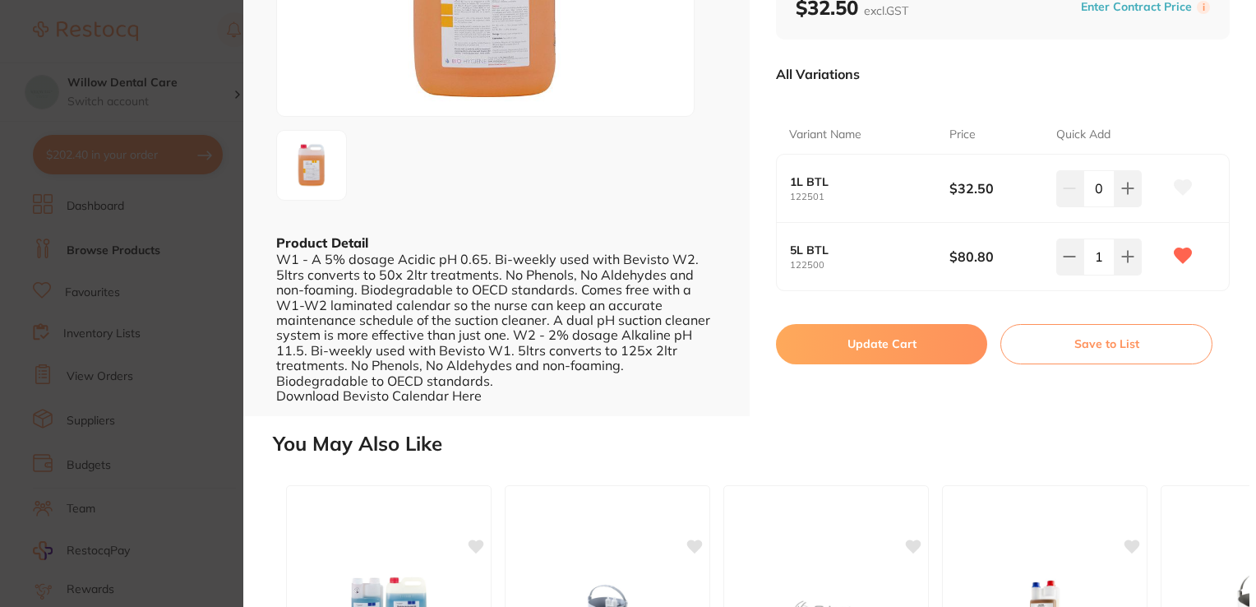
click at [849, 324] on button "Update Cart" at bounding box center [881, 343] width 211 height 39
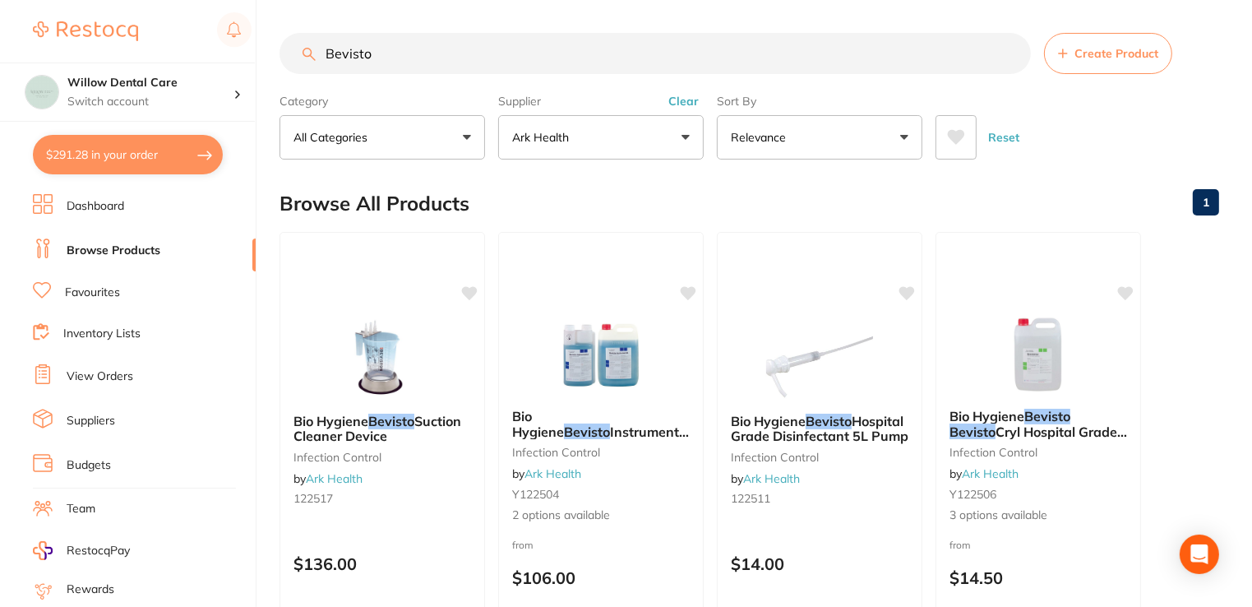
click at [122, 156] on button "$291.28 in your order" at bounding box center [128, 154] width 190 height 39
checkbox input "true"
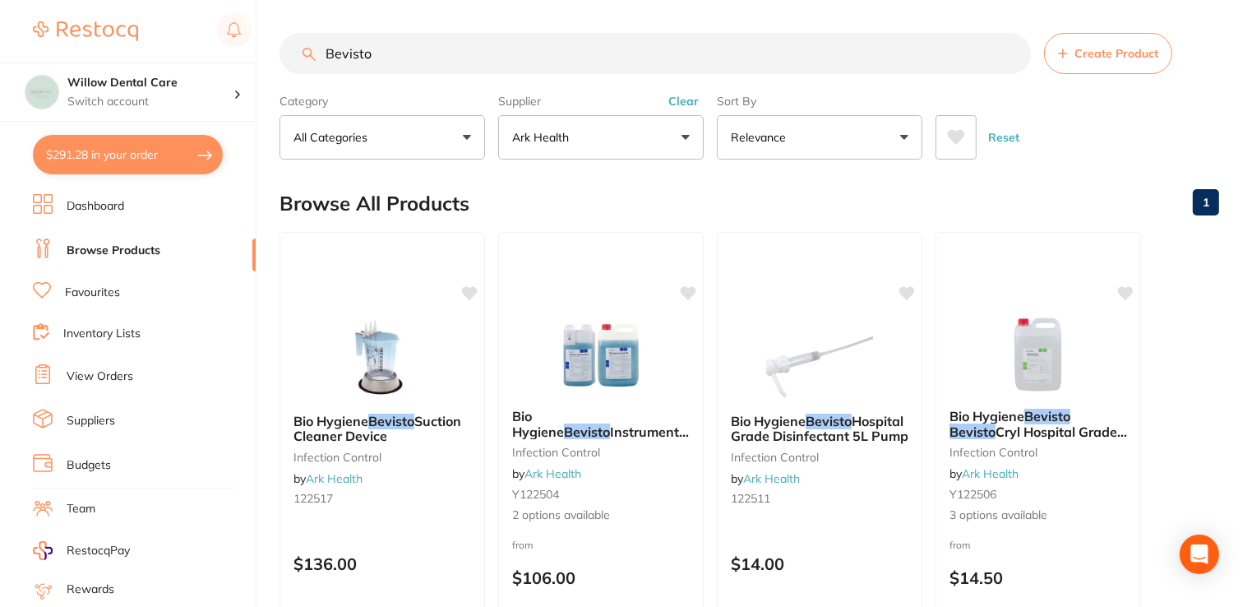
checkbox input "true"
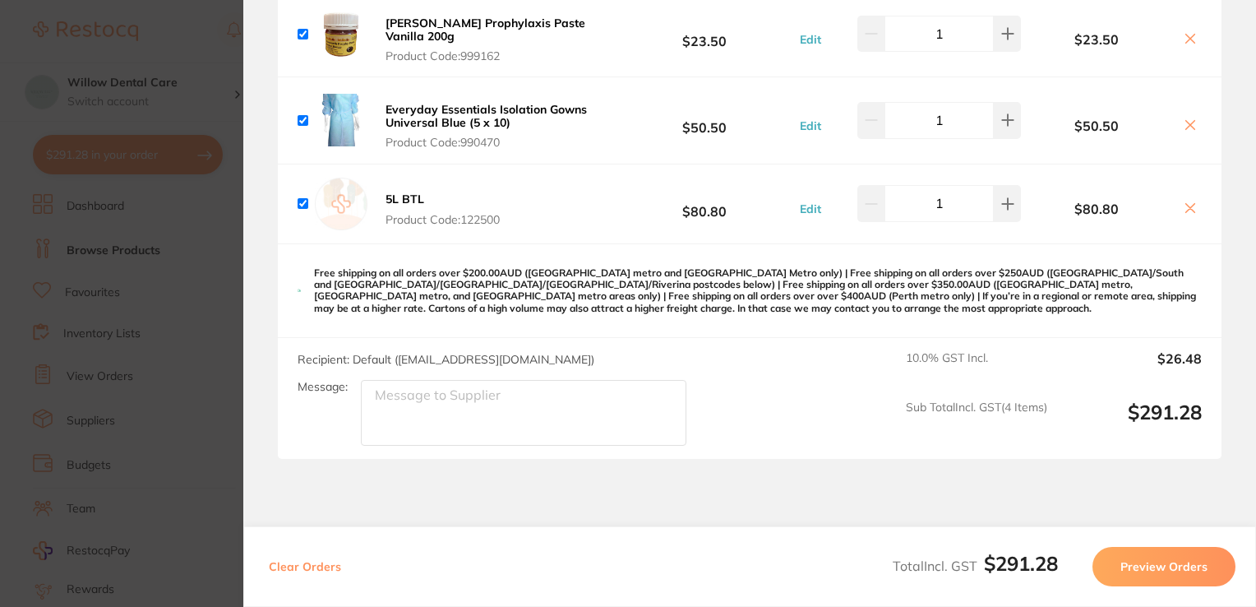
scroll to position [364, 0]
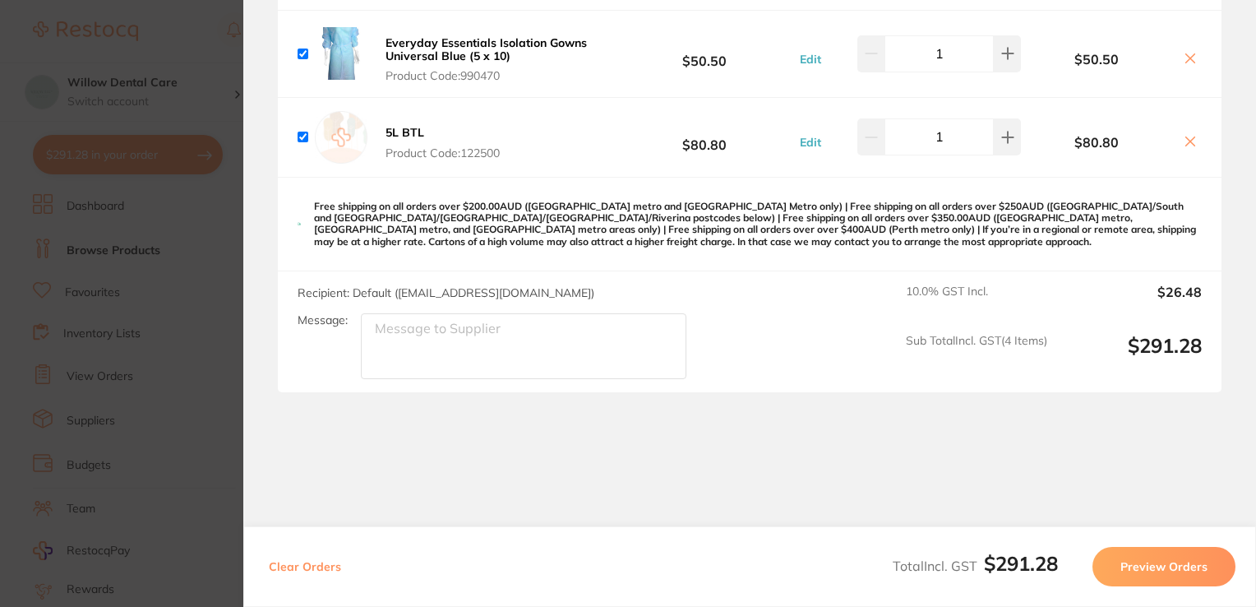
click at [1178, 570] on button "Preview Orders" at bounding box center [1164, 566] width 143 height 39
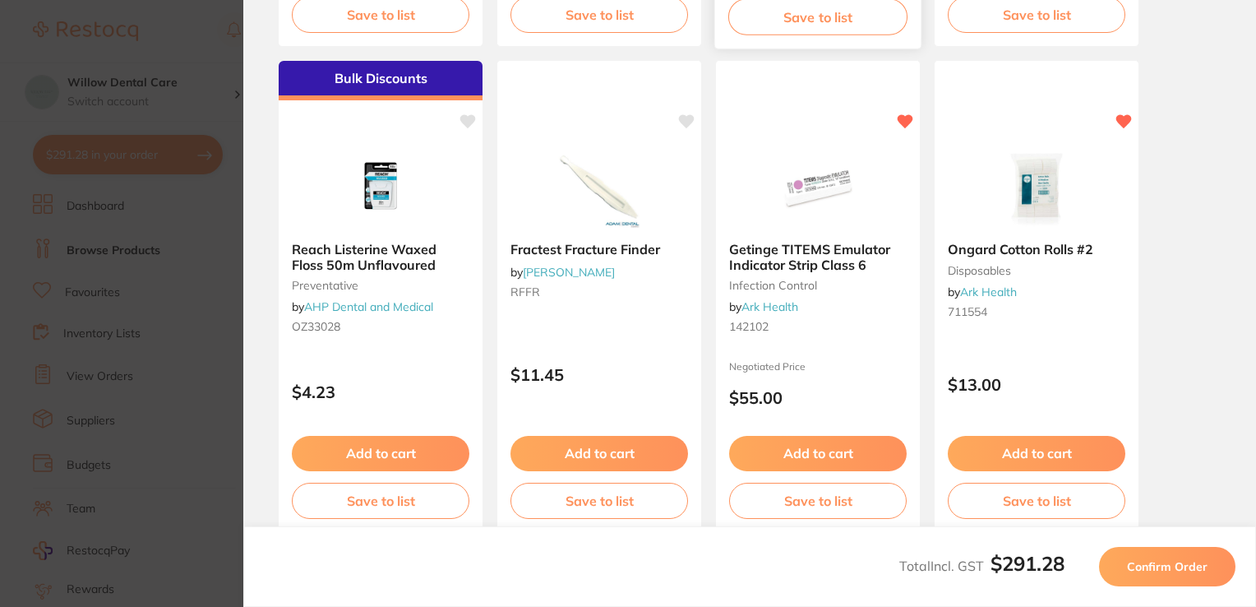
scroll to position [576, 0]
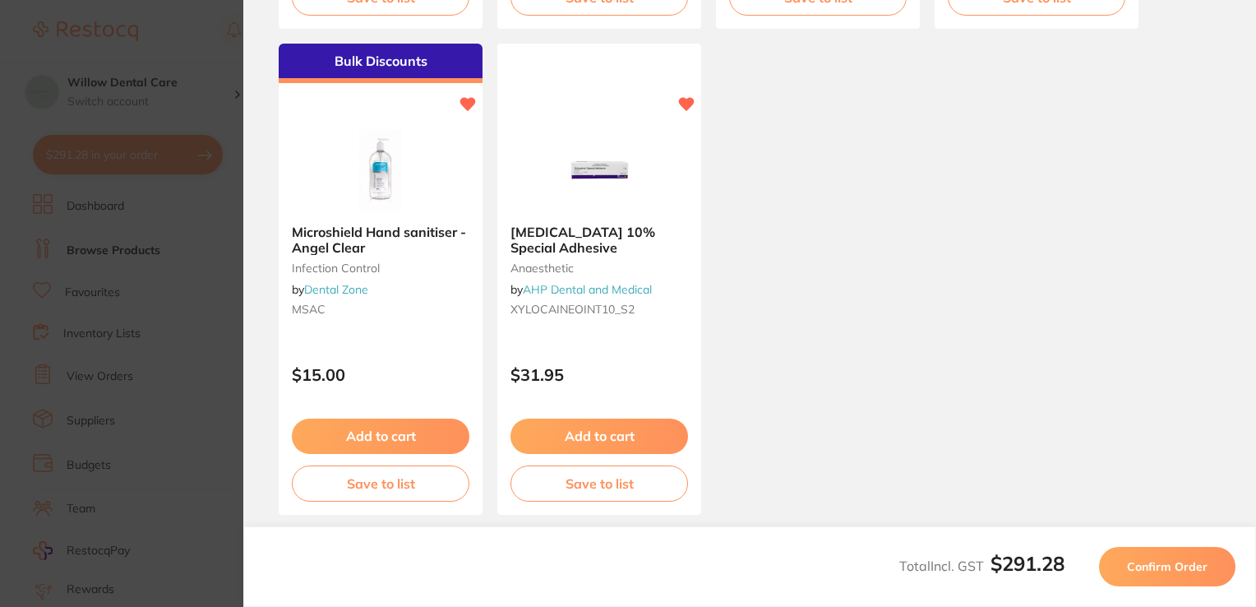
click at [1189, 573] on span "Confirm Order" at bounding box center [1167, 566] width 81 height 15
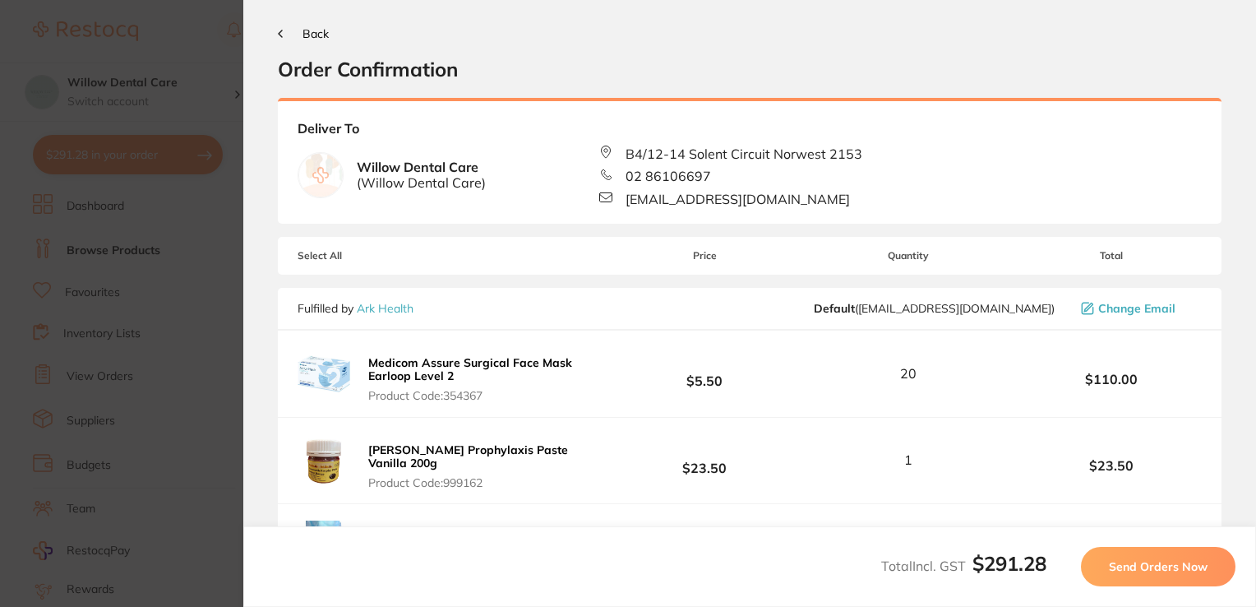
scroll to position [0, 0]
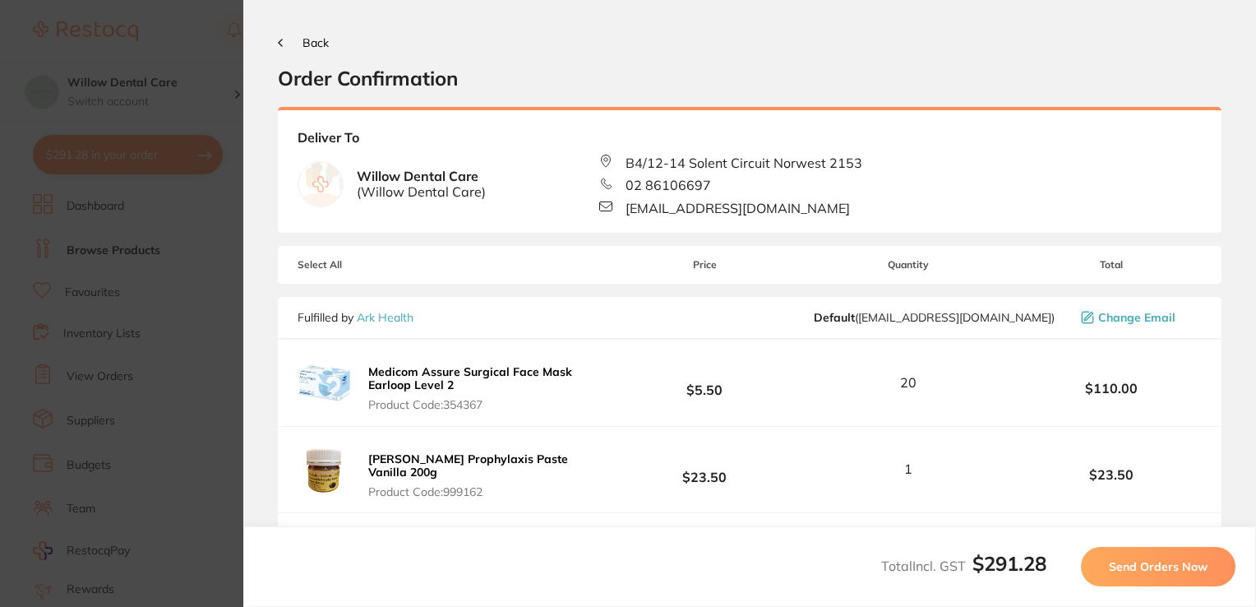
click at [1164, 574] on button "Send Orders Now" at bounding box center [1158, 566] width 155 height 39
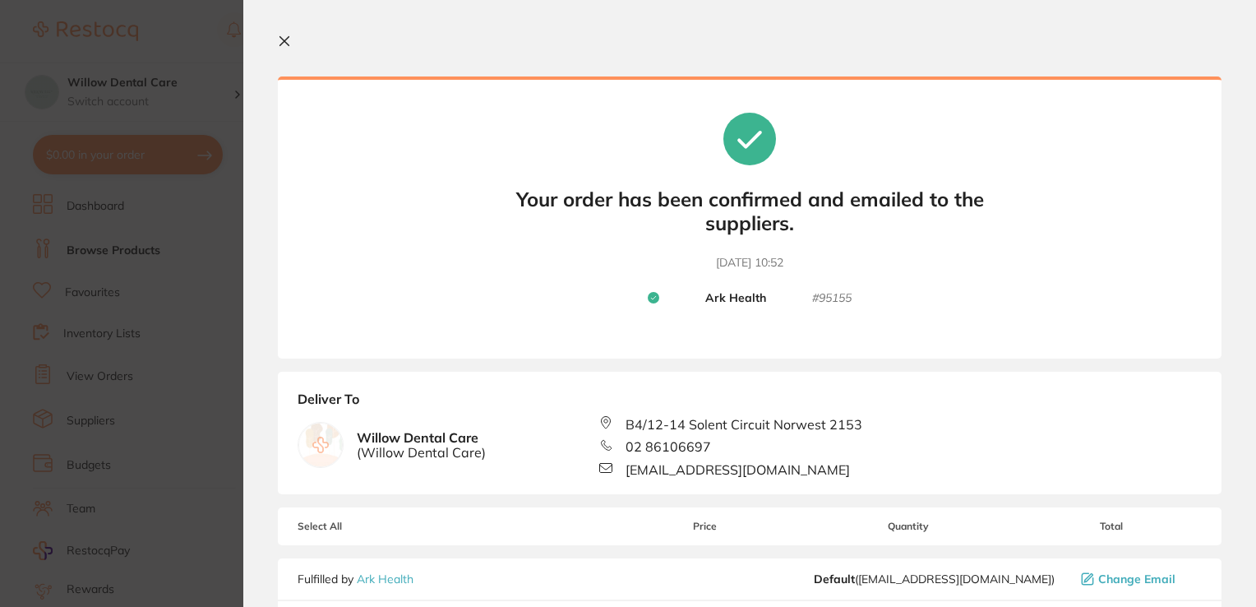
click at [287, 40] on icon at bounding box center [284, 41] width 13 height 13
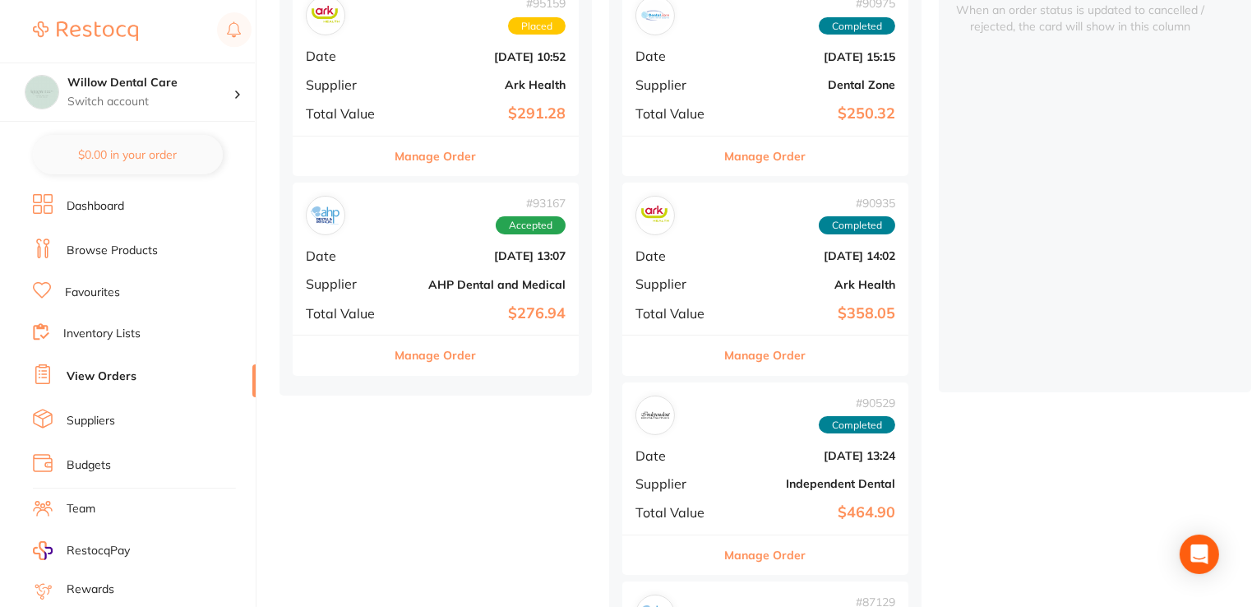
scroll to position [82, 0]
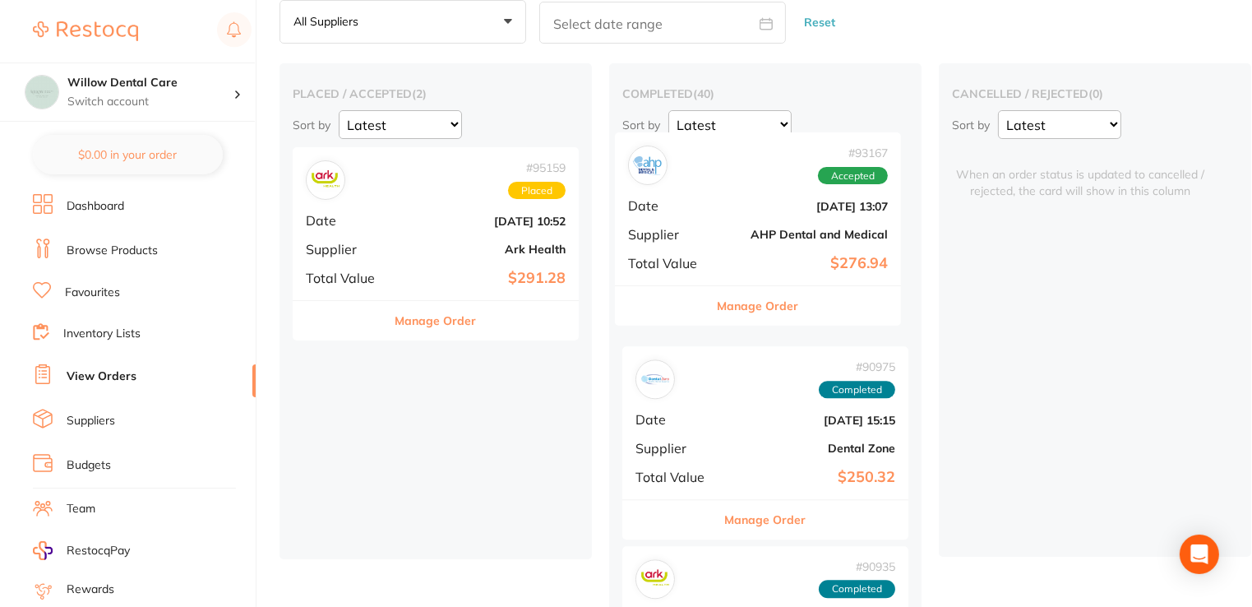
drag, startPoint x: 389, startPoint y: 399, endPoint x: 722, endPoint y: 185, distance: 395.8
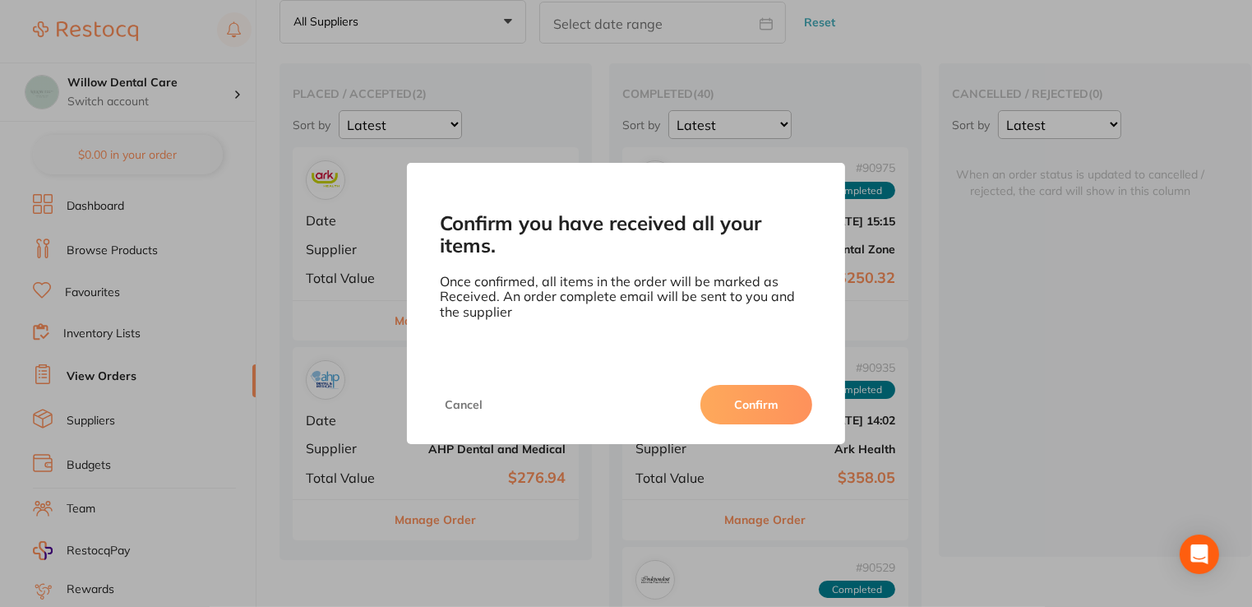
click at [774, 405] on button "Confirm" at bounding box center [757, 404] width 112 height 39
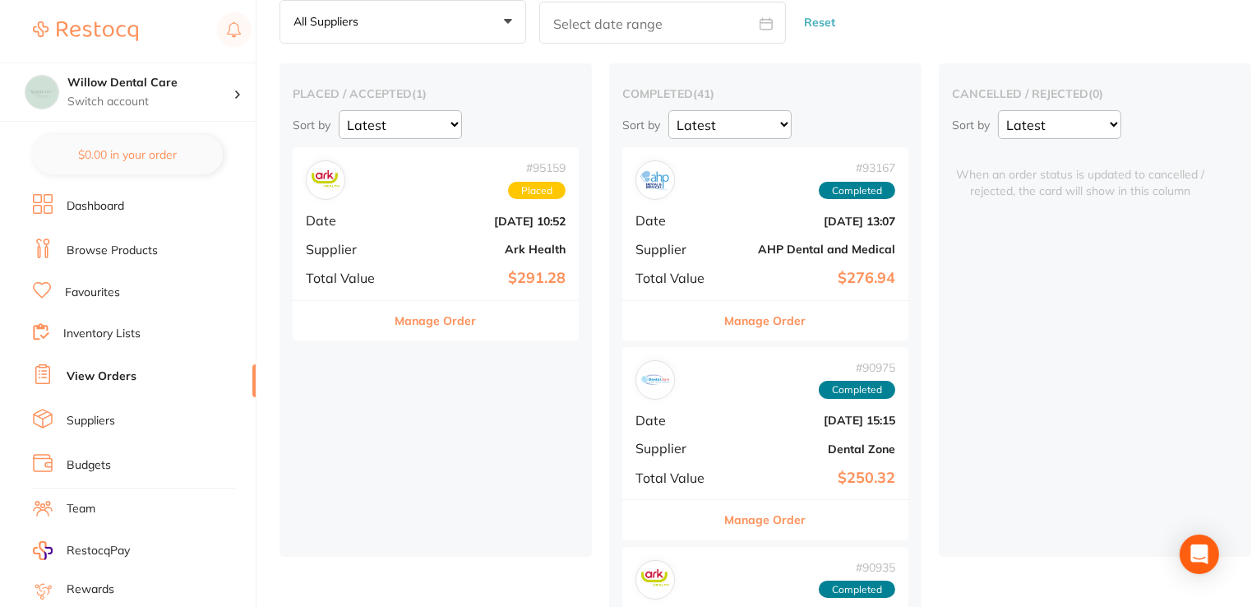
click at [435, 321] on button "Manage Order" at bounding box center [436, 320] width 81 height 39
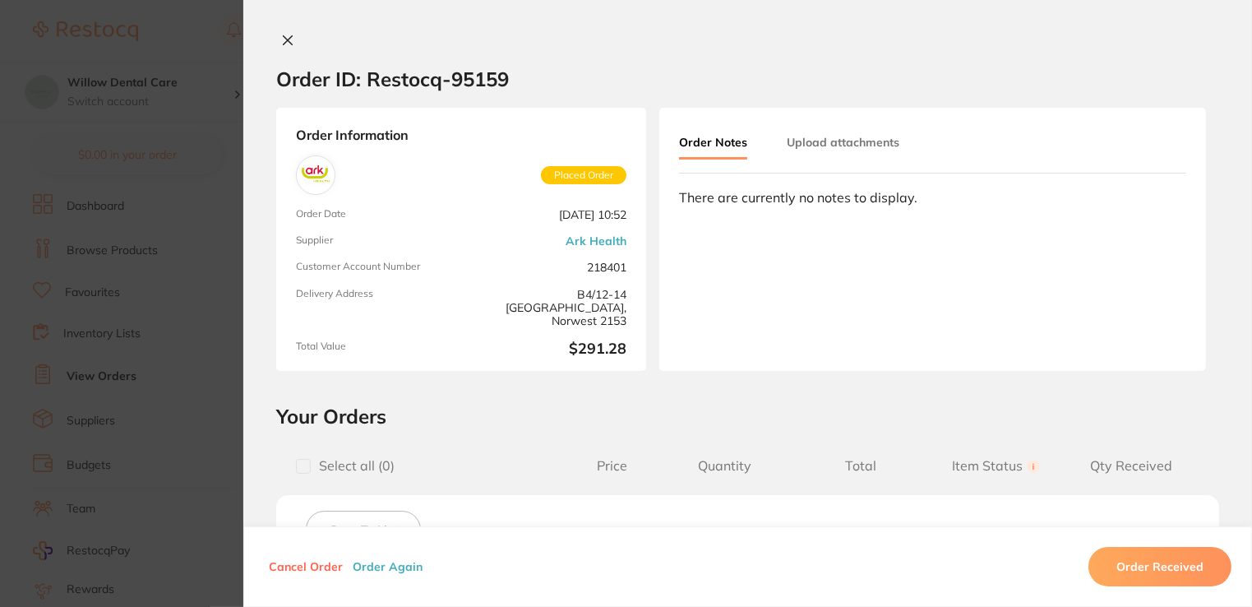
click at [284, 38] on icon at bounding box center [288, 40] width 9 height 9
